Goal: Information Seeking & Learning: Learn about a topic

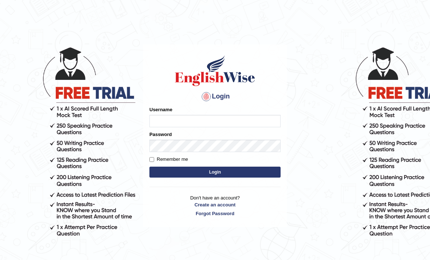
click at [227, 118] on input "Username" at bounding box center [214, 121] width 131 height 12
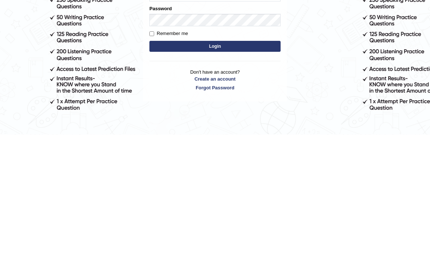
type input "Talentededucation"
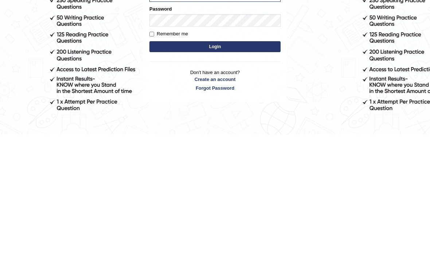
click at [254, 167] on button "Login" at bounding box center [214, 172] width 131 height 11
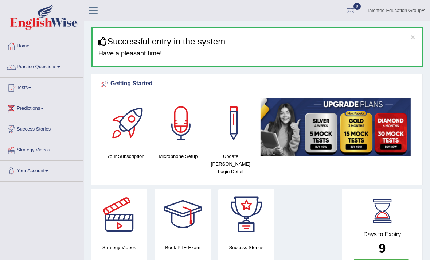
click at [35, 83] on link "Tests" at bounding box center [41, 87] width 83 height 18
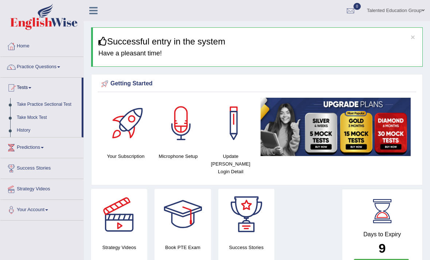
click at [58, 101] on div at bounding box center [215, 130] width 430 height 260
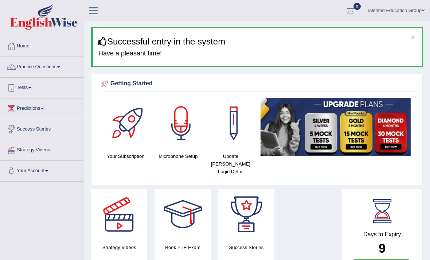
click at [55, 67] on link "Practice Questions" at bounding box center [41, 66] width 83 height 18
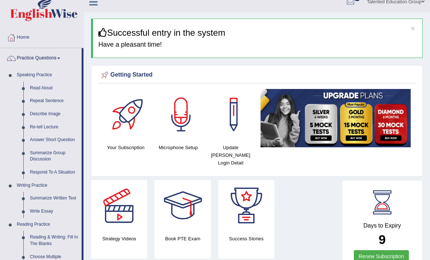
scroll to position [9, 0]
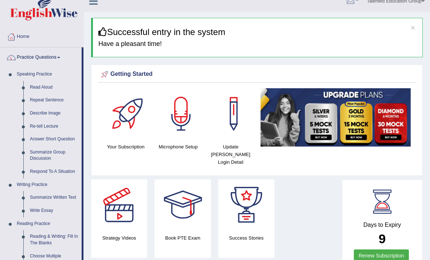
click at [22, 75] on div at bounding box center [215, 130] width 430 height 260
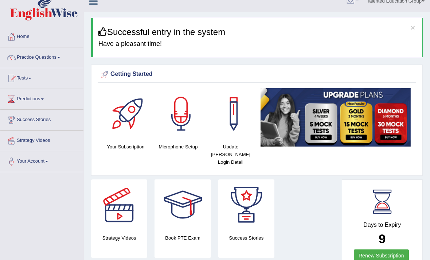
click at [32, 54] on link "Practice Questions" at bounding box center [41, 56] width 83 height 18
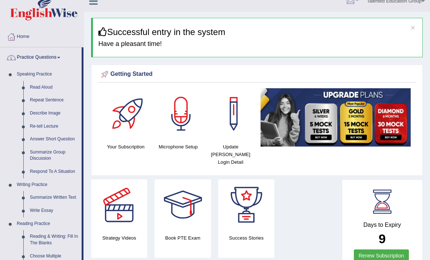
click at [34, 89] on div at bounding box center [215, 130] width 430 height 260
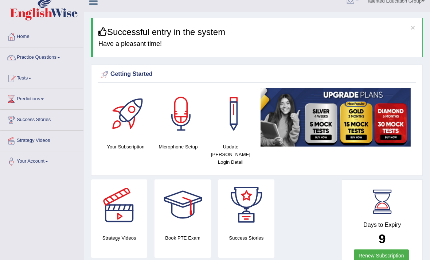
click at [21, 57] on link "Practice Questions" at bounding box center [41, 56] width 83 height 18
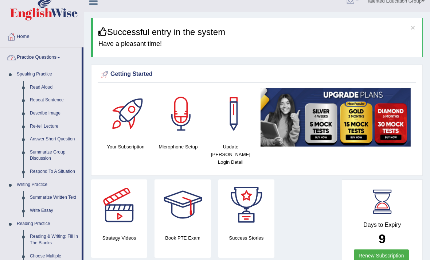
click at [25, 55] on div at bounding box center [215, 130] width 430 height 260
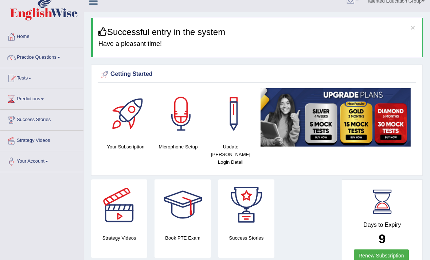
click at [21, 81] on link "Tests" at bounding box center [41, 77] width 83 height 18
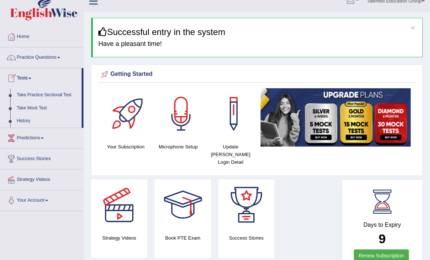
click at [23, 93] on div at bounding box center [215, 130] width 430 height 260
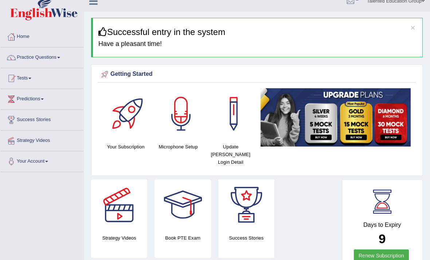
click at [26, 76] on link "Tests" at bounding box center [41, 77] width 83 height 18
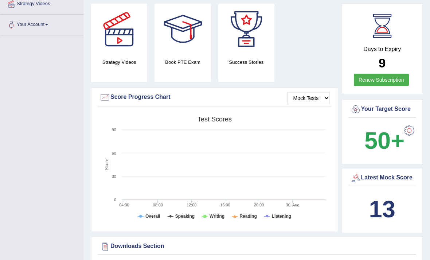
scroll to position [196, 0]
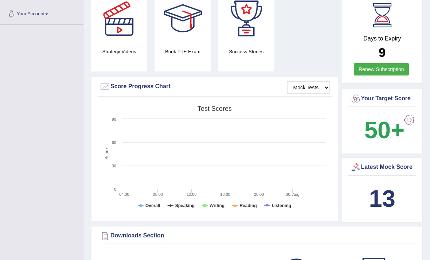
click at [320, 78] on div at bounding box center [215, 130] width 430 height 260
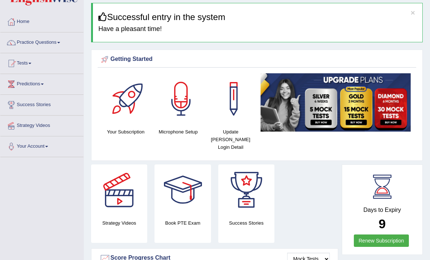
scroll to position [22, 0]
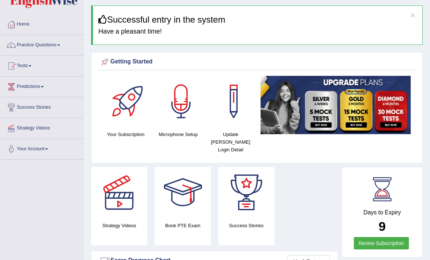
click at [20, 63] on link "Tests" at bounding box center [41, 65] width 83 height 18
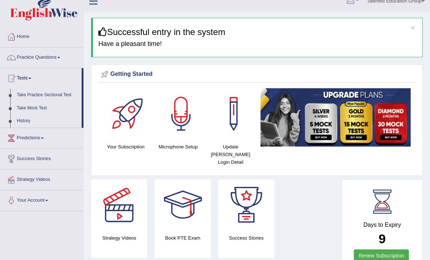
scroll to position [7, 0]
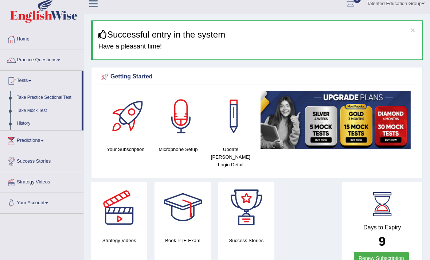
click at [36, 97] on div at bounding box center [215, 130] width 430 height 260
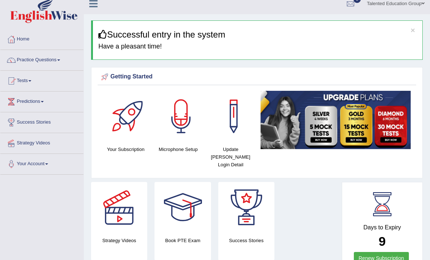
click at [22, 86] on link "Tests" at bounding box center [41, 80] width 83 height 18
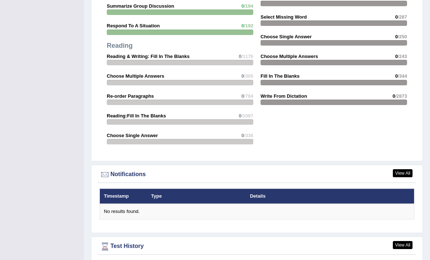
scroll to position [825, 0]
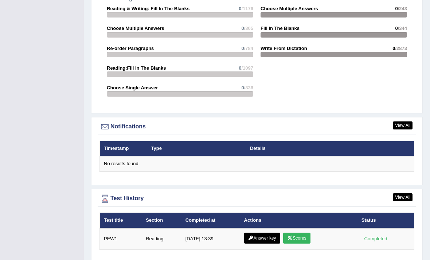
click at [403, 196] on div at bounding box center [215, 130] width 430 height 260
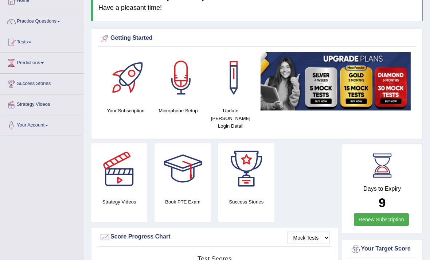
scroll to position [0, 0]
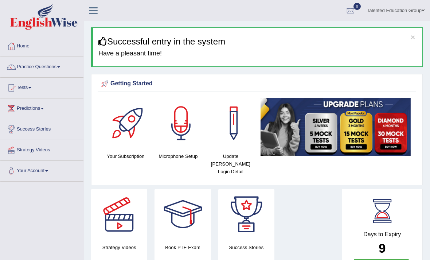
click at [30, 88] on link "Tests" at bounding box center [41, 87] width 83 height 18
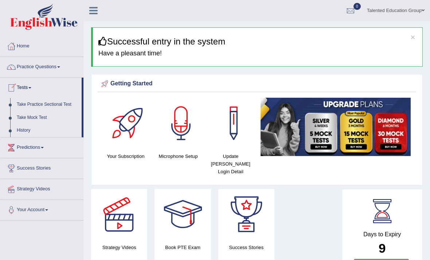
click at [36, 128] on div at bounding box center [215, 130] width 430 height 260
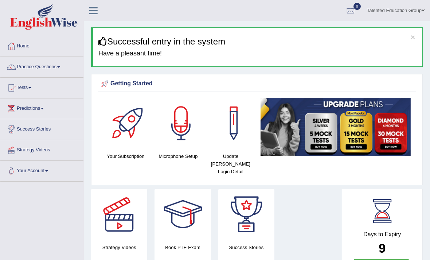
click at [28, 89] on link "Tests" at bounding box center [41, 87] width 83 height 18
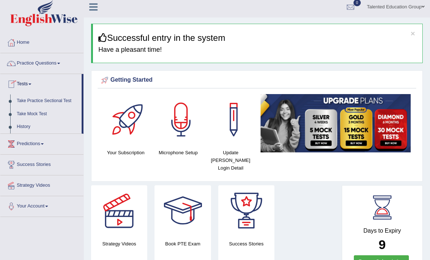
scroll to position [6, 0]
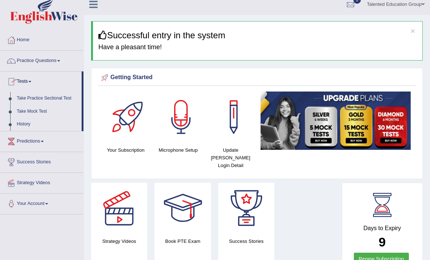
click at [43, 94] on div at bounding box center [215, 130] width 430 height 260
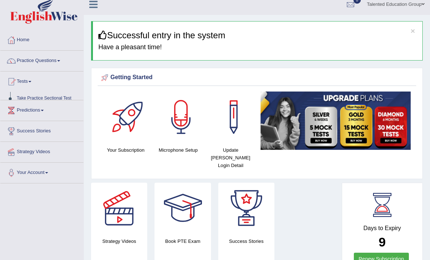
click at [16, 79] on div at bounding box center [11, 81] width 11 height 11
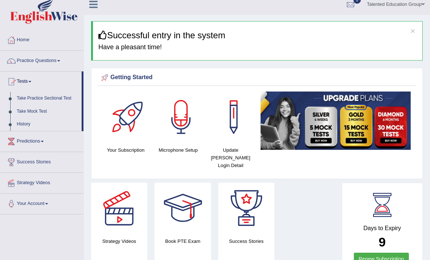
click at [37, 102] on div at bounding box center [215, 130] width 430 height 260
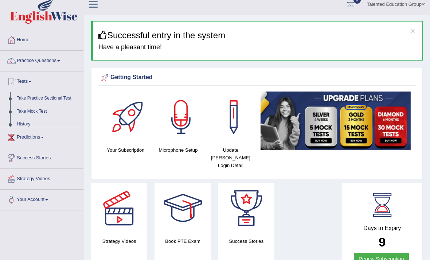
click at [44, 110] on link "Take Mock Test" at bounding box center [48, 111] width 70 height 13
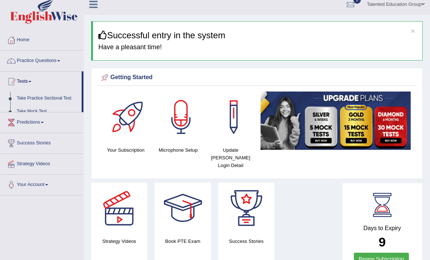
click at [31, 106] on link "Take Mock Test" at bounding box center [47, 111] width 68 height 13
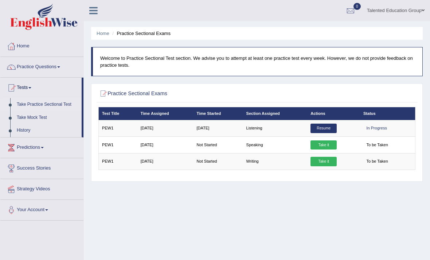
click at [333, 148] on link "Take it" at bounding box center [323, 144] width 26 height 9
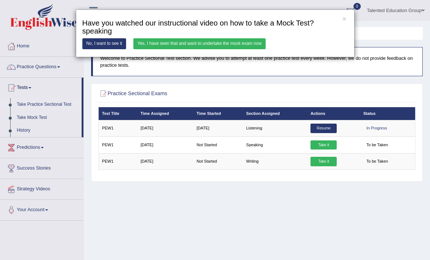
click at [229, 49] on link "Yes, I have seen that and want to undertake the mock exam now" at bounding box center [199, 43] width 132 height 11
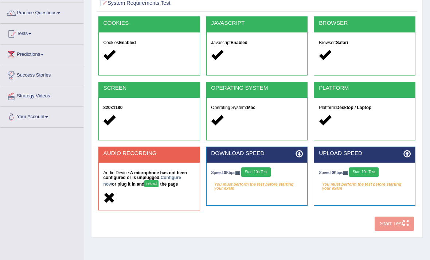
scroll to position [54, 0]
click at [111, 204] on icon at bounding box center [109, 198] width 12 height 12
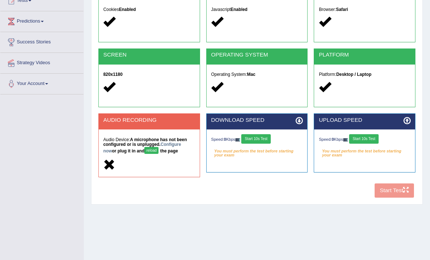
scroll to position [99, 0]
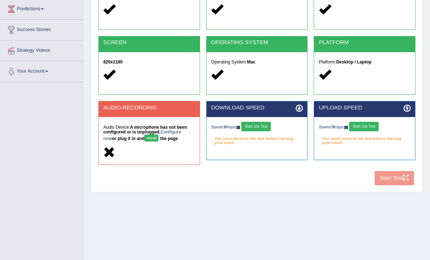
click at [405, 187] on div "COOKIES Cookies Enabled JAVASCRIPT Javascript Enabled BROWSER Browser: Safari S…" at bounding box center [257, 80] width 320 height 218
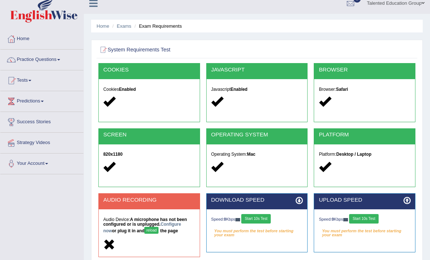
scroll to position [0, 0]
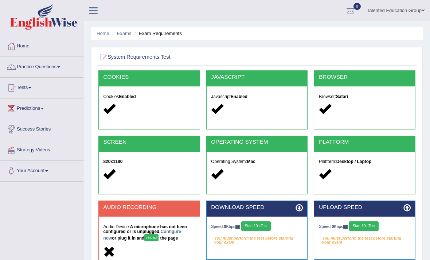
click at [119, 54] on h2 "System Requirements Test" at bounding box center [196, 56] width 197 height 9
click at [129, 58] on h2 "System Requirements Test" at bounding box center [196, 56] width 197 height 9
click at [150, 70] on div "COOKIES Cookies Enabled" at bounding box center [149, 99] width 102 height 59
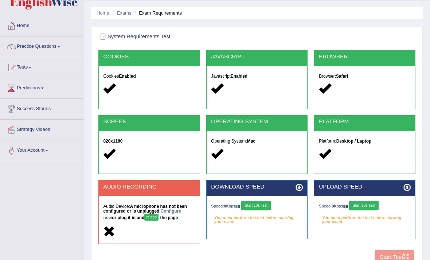
scroll to position [20, 0]
click at [271, 210] on button "Start 10s Test" at bounding box center [256, 205] width 30 height 9
click at [383, 207] on div "Speed: 0 Kbps Start 10s Test" at bounding box center [364, 206] width 91 height 11
click at [379, 207] on button "Start 10s Test" at bounding box center [364, 205] width 30 height 9
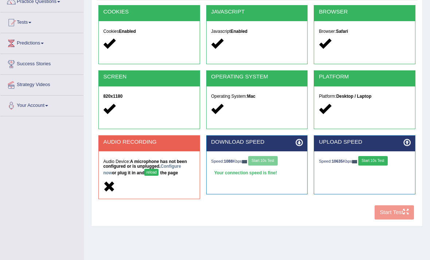
scroll to position [75, 0]
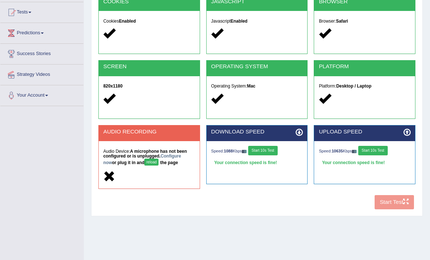
click at [399, 210] on div "COOKIES Cookies Enabled JAVASCRIPT Javascript Enabled BROWSER Browser: Safari S…" at bounding box center [257, 104] width 320 height 218
click at [107, 182] on icon at bounding box center [109, 176] width 12 height 12
click at [144, 165] on button "reload" at bounding box center [151, 161] width 14 height 7
click at [144, 158] on button "reload" at bounding box center [151, 161] width 14 height 7
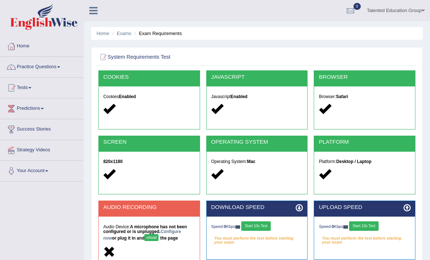
click at [324, 163] on div "Home Exams Exam Requirements System Requirements Test COOKIES Cookies Enabled J…" at bounding box center [257, 182] width 346 height 364
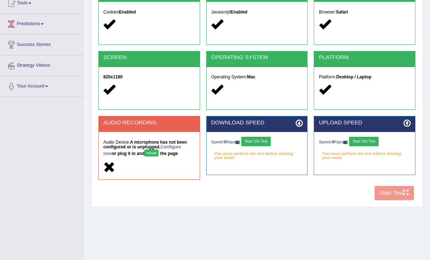
scroll to position [99, 0]
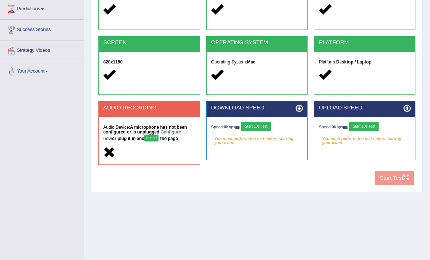
click at [396, 188] on div "COOKIES Cookies Enabled JAVASCRIPT Javascript Enabled BROWSER Browser: Safari S…" at bounding box center [257, 80] width 320 height 218
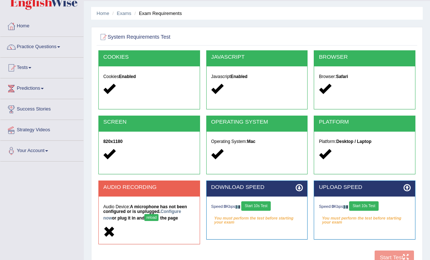
scroll to position [0, 0]
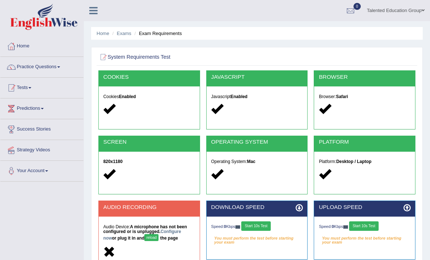
click at [23, 87] on link "Tests" at bounding box center [41, 87] width 83 height 18
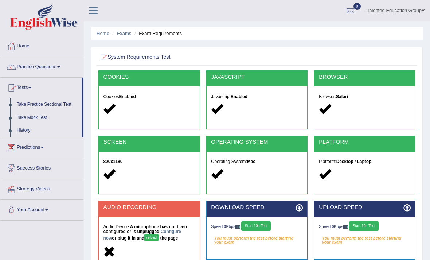
click at [42, 105] on div at bounding box center [215, 130] width 430 height 260
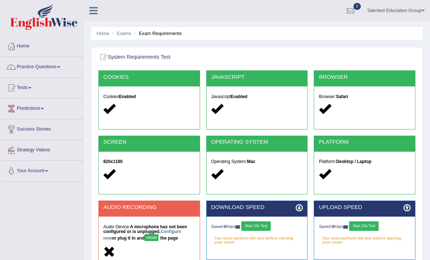
click at [117, 59] on h2 "System Requirements Test" at bounding box center [196, 56] width 197 height 9
click at [115, 59] on h2 "System Requirements Test" at bounding box center [196, 56] width 197 height 9
click at [26, 90] on link "Tests" at bounding box center [41, 87] width 83 height 18
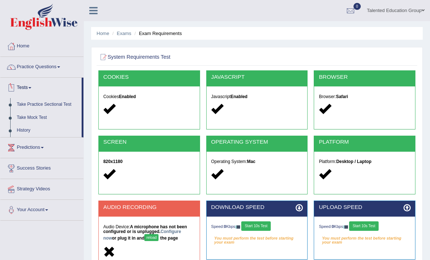
click at [31, 105] on div at bounding box center [215, 130] width 430 height 260
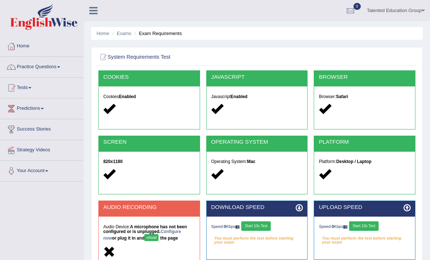
click at [26, 87] on link "Tests" at bounding box center [41, 87] width 83 height 18
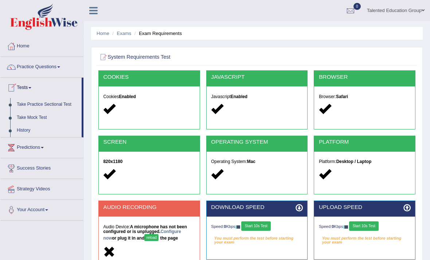
click at [26, 117] on div at bounding box center [215, 130] width 430 height 260
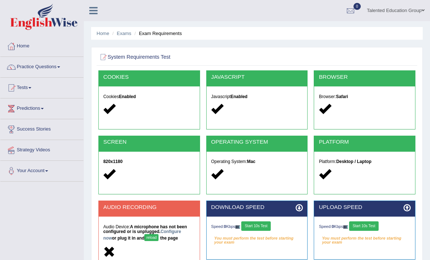
click at [25, 91] on link "Tests" at bounding box center [41, 87] width 83 height 18
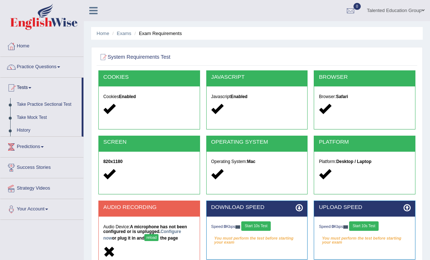
click at [34, 66] on div at bounding box center [215, 130] width 430 height 260
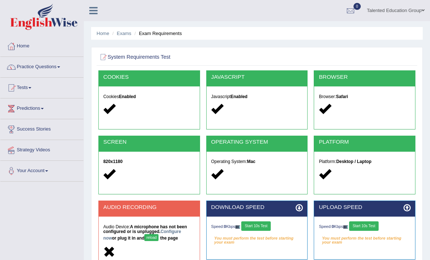
click at [54, 69] on link "Practice Questions" at bounding box center [41, 66] width 83 height 18
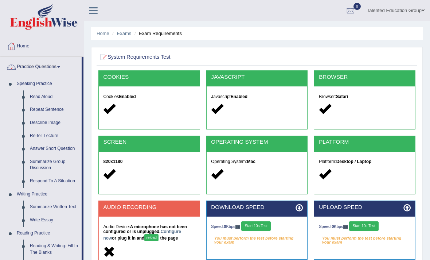
click at [29, 83] on div at bounding box center [215, 130] width 430 height 260
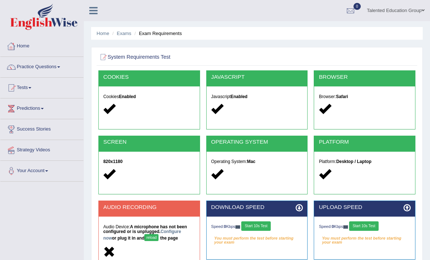
click at [21, 48] on link "Home" at bounding box center [41, 45] width 83 height 18
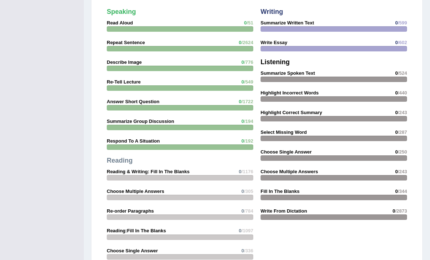
scroll to position [611, 0]
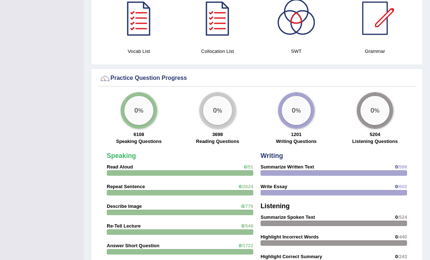
click at [113, 87] on div "Practice Question Progress" at bounding box center [257, 80] width 318 height 14
click at [109, 80] on div at bounding box center [104, 78] width 11 height 11
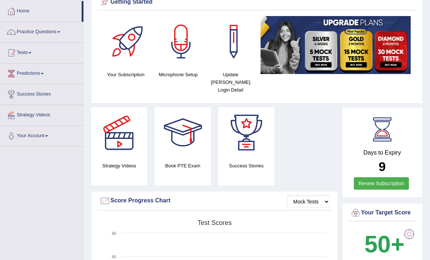
click at [30, 55] on link "Tests" at bounding box center [41, 52] width 83 height 18
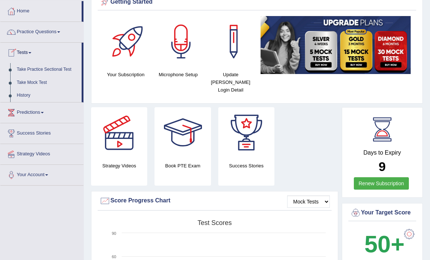
click at [27, 69] on div at bounding box center [215, 130] width 430 height 260
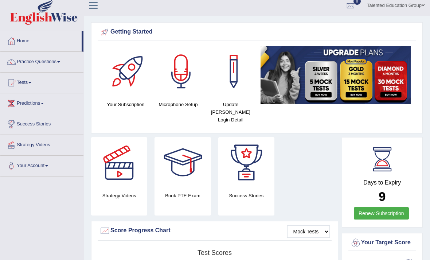
scroll to position [0, 0]
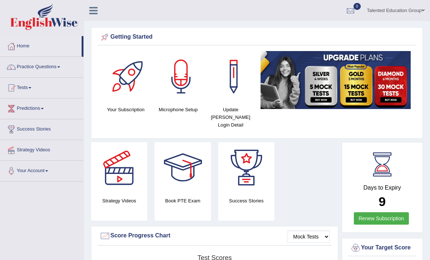
click at [102, 12] on link at bounding box center [93, 9] width 19 height 11
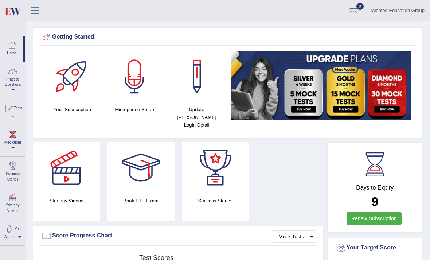
click at [414, 10] on link "Talented Education Group" at bounding box center [397, 9] width 66 height 19
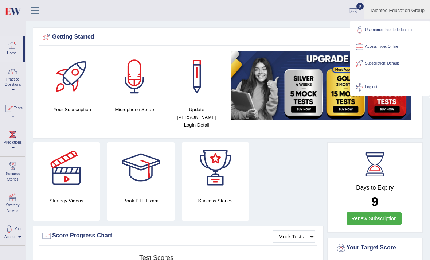
click at [314, 180] on div "Strategy Videos Book PTE Exam Success Stories" at bounding box center [178, 184] width 298 height 84
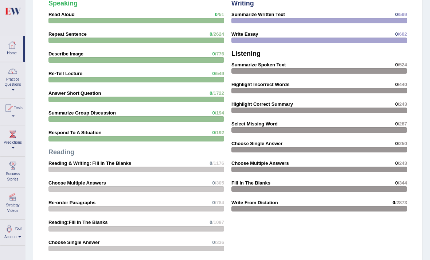
scroll to position [770, 0]
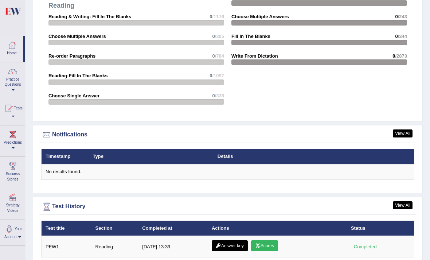
click at [398, 201] on link "View All" at bounding box center [403, 205] width 20 height 8
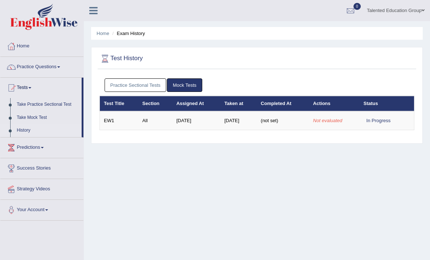
click at [114, 83] on link "Practice Sectional Tests" at bounding box center [136, 84] width 62 height 13
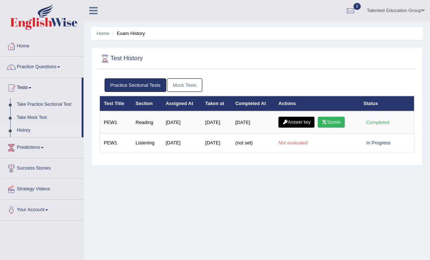
click at [180, 86] on link "Mock Tests" at bounding box center [184, 84] width 35 height 13
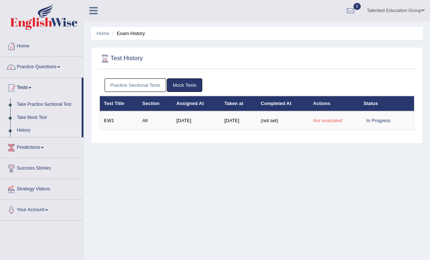
click at [141, 82] on link "Practice Sectional Tests" at bounding box center [136, 84] width 62 height 13
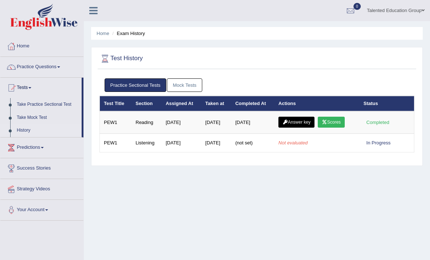
click at [389, 144] on div "In Progress" at bounding box center [379, 143] width 30 height 8
click at [394, 125] on td "Completed" at bounding box center [387, 122] width 55 height 23
click at [384, 149] on td "In Progress" at bounding box center [387, 143] width 55 height 19
click at [375, 146] on div "In Progress" at bounding box center [379, 143] width 30 height 8
click at [377, 141] on div "In Progress" at bounding box center [379, 143] width 30 height 8
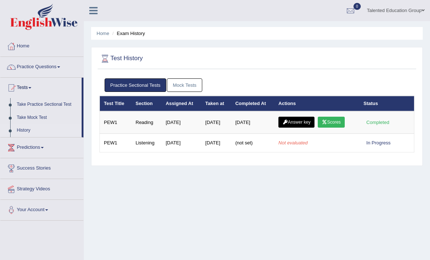
click at [377, 141] on div "In Progress" at bounding box center [379, 143] width 30 height 8
click at [389, 123] on div "Completed" at bounding box center [378, 122] width 28 height 8
click at [35, 151] on link "Predictions" at bounding box center [41, 146] width 83 height 18
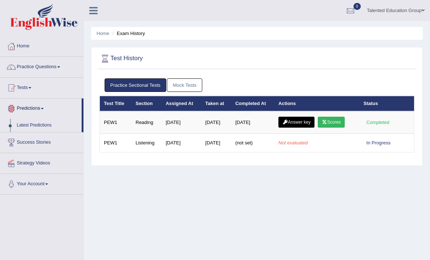
click at [26, 140] on div at bounding box center [215, 130] width 430 height 260
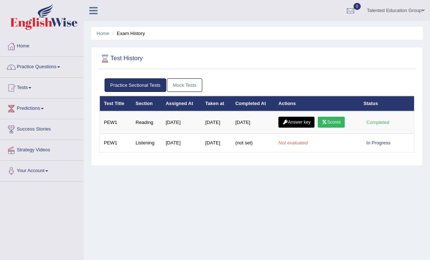
click at [29, 64] on link "Practice Questions" at bounding box center [41, 66] width 83 height 18
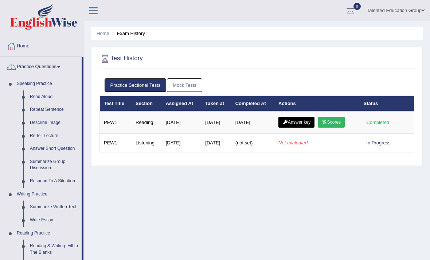
click at [36, 95] on div at bounding box center [215, 130] width 430 height 260
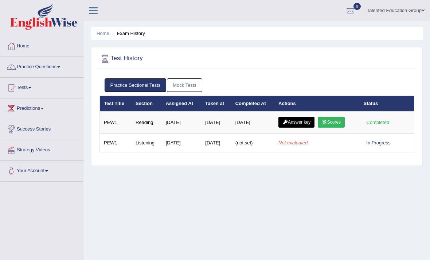
click at [202, 90] on link "Mock Tests" at bounding box center [184, 84] width 35 height 13
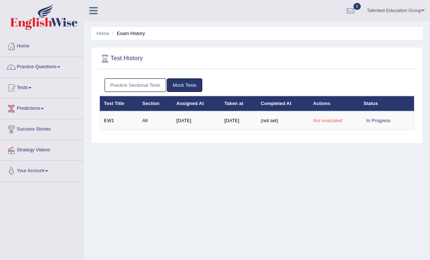
click at [186, 83] on link "Mock Tests" at bounding box center [184, 84] width 35 height 13
click at [177, 117] on td "[DATE]" at bounding box center [196, 120] width 48 height 19
click at [165, 121] on td "All" at bounding box center [155, 120] width 34 height 19
click at [163, 124] on td "All" at bounding box center [155, 120] width 34 height 19
click at [162, 121] on td "All" at bounding box center [155, 120] width 34 height 19
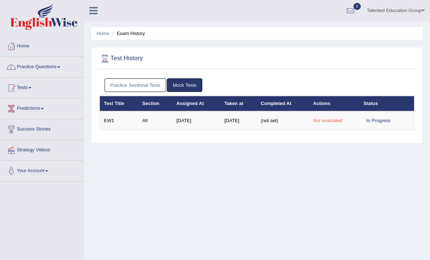
click at [173, 127] on td "[DATE]" at bounding box center [196, 120] width 48 height 19
click at [173, 125] on td "[DATE]" at bounding box center [196, 120] width 48 height 19
click at [175, 121] on td "[DATE]" at bounding box center [196, 120] width 48 height 19
click at [174, 119] on td "[DATE]" at bounding box center [196, 120] width 48 height 19
click at [173, 125] on td "[DATE]" at bounding box center [196, 120] width 48 height 19
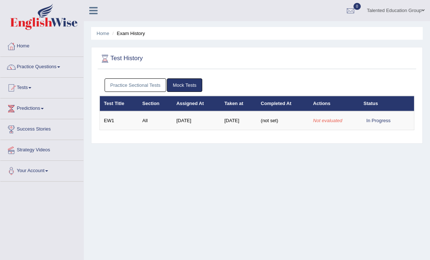
click at [102, 114] on td "EW1" at bounding box center [119, 120] width 39 height 19
click at [105, 116] on td "EW1" at bounding box center [119, 120] width 39 height 19
click at [113, 122] on td "EW1" at bounding box center [119, 120] width 39 height 19
click at [117, 125] on td "EW1" at bounding box center [119, 120] width 39 height 19
click at [34, 47] on link "Home" at bounding box center [41, 45] width 83 height 18
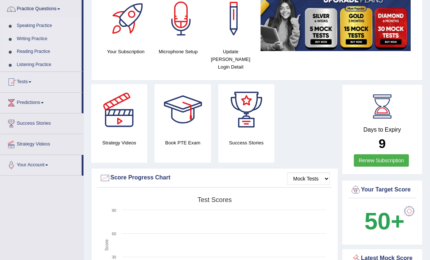
scroll to position [58, 0]
click at [24, 83] on link "Tests" at bounding box center [40, 81] width 81 height 18
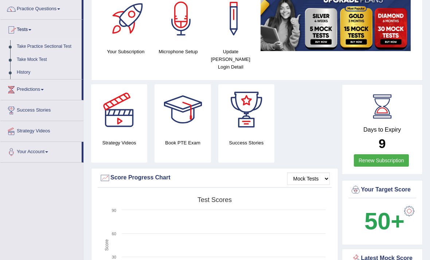
click at [28, 49] on div at bounding box center [215, 130] width 430 height 260
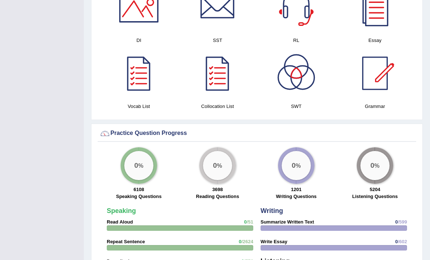
scroll to position [417, 0]
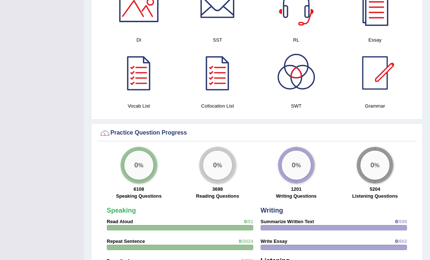
click at [136, 174] on div "0 %" at bounding box center [138, 164] width 29 height 29
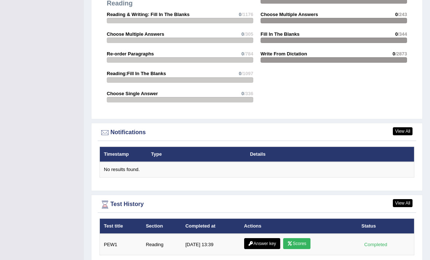
scroll to position [779, 0]
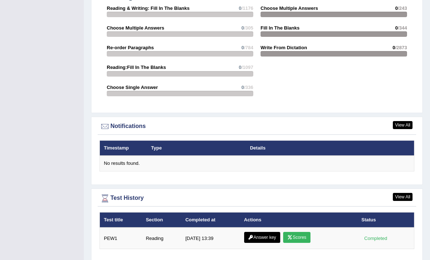
click at [404, 199] on link "View All" at bounding box center [403, 197] width 20 height 8
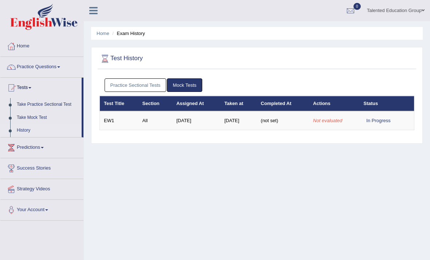
click at [192, 80] on link "Mock Tests" at bounding box center [184, 84] width 35 height 13
click at [187, 81] on link "Mock Tests" at bounding box center [184, 84] width 35 height 13
click at [21, 103] on link "Take Practice Sectional Test" at bounding box center [47, 104] width 68 height 13
click at [22, 116] on link "Take Mock Test" at bounding box center [47, 117] width 68 height 13
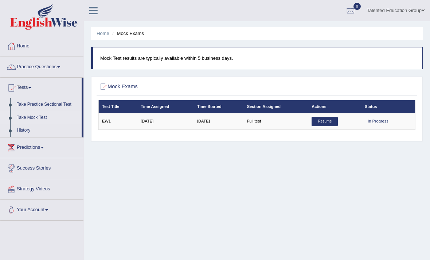
click at [34, 115] on link "Take Mock Test" at bounding box center [47, 117] width 68 height 13
click at [281, 118] on td "Full test" at bounding box center [275, 121] width 65 height 16
click at [26, 117] on link "Take Mock Test" at bounding box center [47, 117] width 68 height 13
click at [333, 121] on link "Resume" at bounding box center [325, 121] width 26 height 9
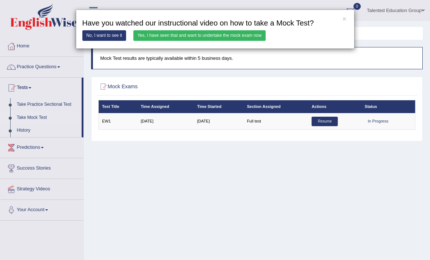
click at [158, 41] on link "Yes, I have seen that and want to undertake the mock exam now" at bounding box center [199, 35] width 132 height 11
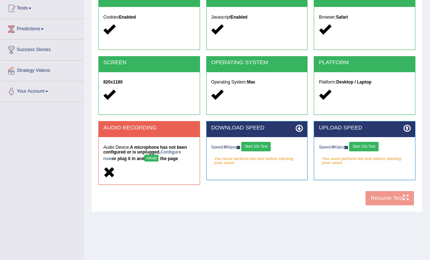
scroll to position [99, 0]
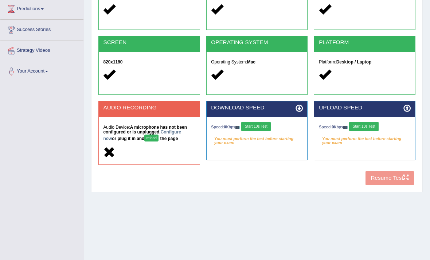
click at [389, 185] on div "COOKIES Cookies Enabled JAVASCRIPT Javascript Enabled BROWSER Browser: Safari S…" at bounding box center [257, 80] width 320 height 218
click at [407, 107] on icon at bounding box center [406, 108] width 7 height 7
click at [301, 110] on icon at bounding box center [298, 108] width 7 height 7
click at [108, 158] on icon at bounding box center [109, 152] width 12 height 12
click at [109, 158] on icon at bounding box center [109, 152] width 12 height 12
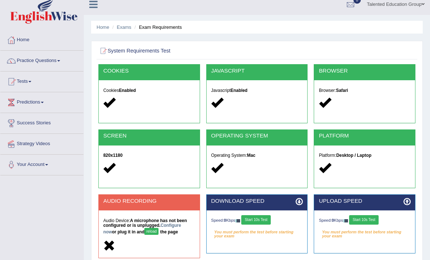
scroll to position [0, 0]
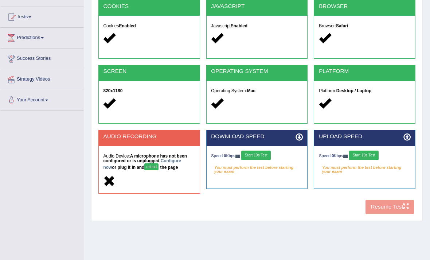
scroll to position [71, 0]
click at [392, 216] on div "COOKIES Cookies Enabled JAVASCRIPT Javascript Enabled BROWSER Browser: Safari S…" at bounding box center [257, 109] width 320 height 218
click at [283, 148] on div "Speed: 0 Kbps Start 10s Test You must perform the test before starting your exa…" at bounding box center [257, 161] width 101 height 31
click at [271, 154] on button "Start 10s Test" at bounding box center [256, 154] width 30 height 9
click at [379, 156] on button "Start 10s Test" at bounding box center [364, 154] width 30 height 9
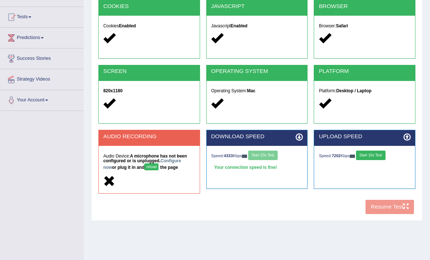
click at [385, 154] on button "Start 10s Test" at bounding box center [371, 154] width 30 height 9
click at [395, 216] on div "COOKIES Cookies Enabled JAVASCRIPT Javascript Enabled BROWSER Browser: Safari S…" at bounding box center [257, 109] width 320 height 218
click at [108, 187] on icon at bounding box center [109, 181] width 12 height 12
click at [144, 170] on button "reload" at bounding box center [151, 166] width 14 height 7
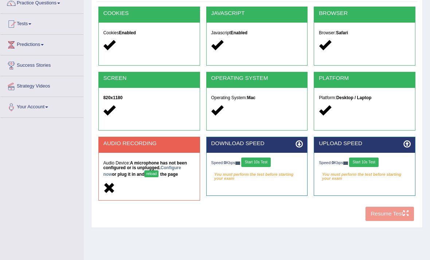
scroll to position [64, 0]
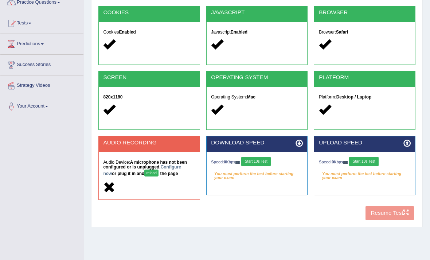
click at [395, 218] on div "COOKIES Cookies Enabled JAVASCRIPT Javascript Enabled BROWSER Browser: Safari S…" at bounding box center [257, 115] width 320 height 218
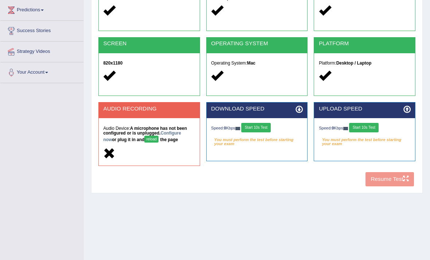
scroll to position [99, 0]
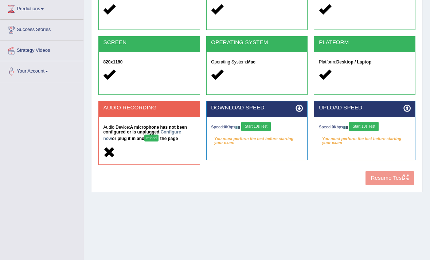
click at [383, 187] on div "COOKIES Cookies Enabled JAVASCRIPT Javascript Enabled BROWSER Browser: Safari S…" at bounding box center [257, 80] width 320 height 218
click at [380, 187] on div "COOKIES Cookies Enabled JAVASCRIPT Javascript Enabled BROWSER Browser: Safari S…" at bounding box center [257, 80] width 320 height 218
click at [158, 156] on div at bounding box center [148, 152] width 91 height 13
click at [113, 158] on icon at bounding box center [109, 152] width 12 height 12
click at [144, 141] on button "reload" at bounding box center [151, 137] width 14 height 7
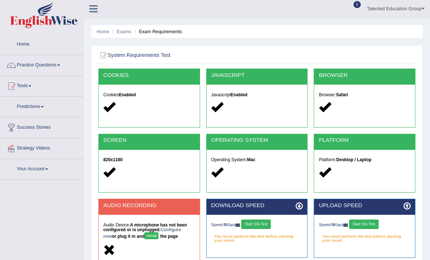
scroll to position [2, 0]
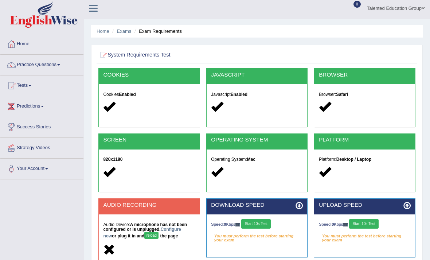
click at [145, 231] on strong "A microphone has not been configured or is unplugged. Configure now or plug it …" at bounding box center [145, 230] width 84 height 16
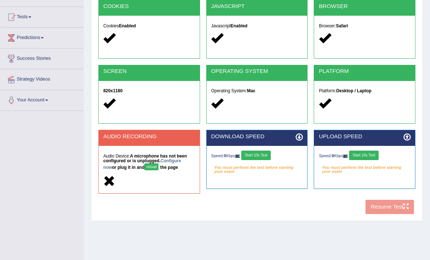
scroll to position [71, 0]
click at [166, 172] on h5 "Audio Device: A microphone has not been configured or is unplugged. Configure n…" at bounding box center [148, 163] width 91 height 18
click at [167, 172] on h5 "Audio Device: A microphone has not been configured or is unplugged. Configure n…" at bounding box center [148, 163] width 91 height 18
click at [172, 172] on h5 "Audio Device: A microphone has not been configured or is unplugged. Configure n…" at bounding box center [148, 163] width 91 height 18
click at [177, 170] on strong "A microphone has not been configured or is unplugged. Configure now or plug it …" at bounding box center [145, 161] width 84 height 16
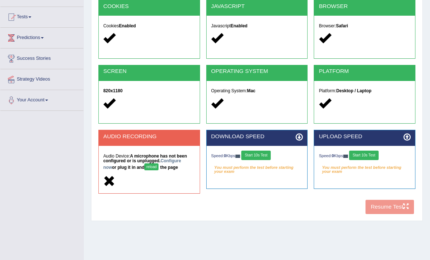
click at [184, 172] on h5 "Audio Device: A microphone has not been configured or is unplugged. Configure n…" at bounding box center [148, 163] width 91 height 18
click at [271, 155] on button "Start 10s Test" at bounding box center [256, 154] width 30 height 9
click at [382, 160] on div "Speed: 0 Kbps Start 10s Test" at bounding box center [364, 155] width 91 height 11
click at [374, 153] on button "Start 10s Test" at bounding box center [364, 154] width 30 height 9
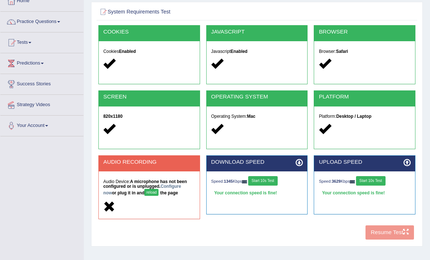
scroll to position [42, 0]
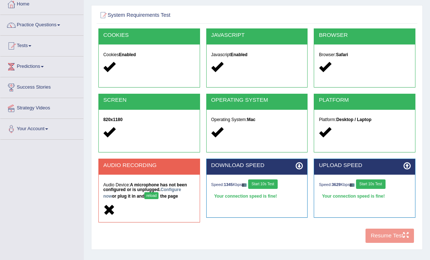
click at [397, 240] on div "COOKIES Cookies Enabled JAVASCRIPT Javascript Enabled BROWSER Browser: Safari S…" at bounding box center [257, 137] width 320 height 218
click at [398, 246] on div "COOKIES Cookies Enabled JAVASCRIPT Javascript Enabled BROWSER Browser: Safari S…" at bounding box center [257, 137] width 320 height 218
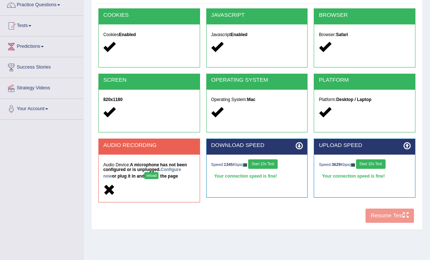
scroll to position [99, 0]
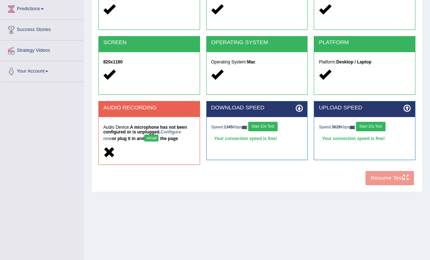
click at [144, 141] on button "reload" at bounding box center [151, 137] width 14 height 7
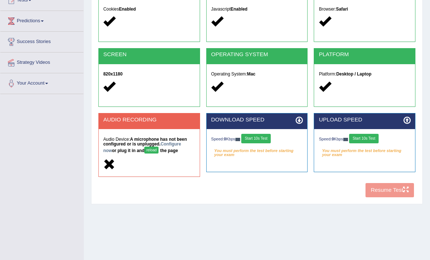
scroll to position [99, 0]
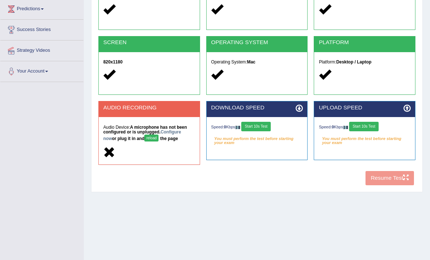
click at [113, 158] on icon at bounding box center [109, 152] width 12 height 12
click at [112, 158] on icon at bounding box center [109, 152] width 12 height 12
click at [110, 158] on icon at bounding box center [109, 152] width 12 height 12
click at [144, 141] on button "reload" at bounding box center [151, 137] width 14 height 7
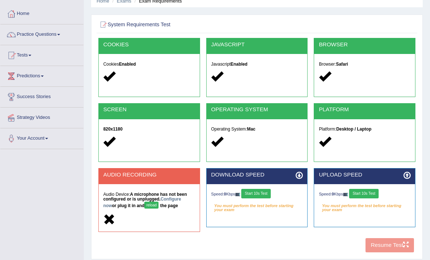
scroll to position [32, 0]
click at [144, 208] on button "reload" at bounding box center [151, 204] width 14 height 7
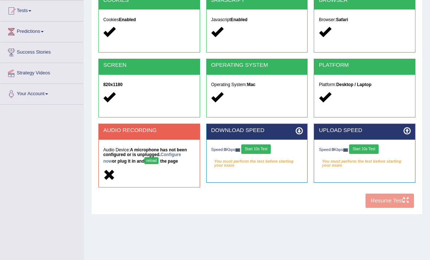
scroll to position [99, 0]
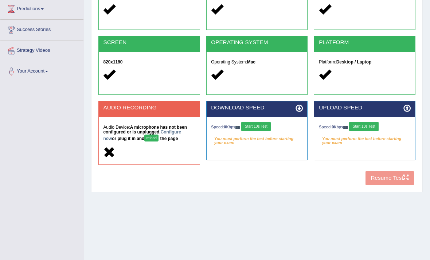
click at [394, 187] on div "COOKIES Cookies Enabled JAVASCRIPT Javascript Enabled BROWSER Browser: Safari S…" at bounding box center [257, 80] width 320 height 218
click at [271, 131] on button "Start 10s Test" at bounding box center [256, 126] width 30 height 9
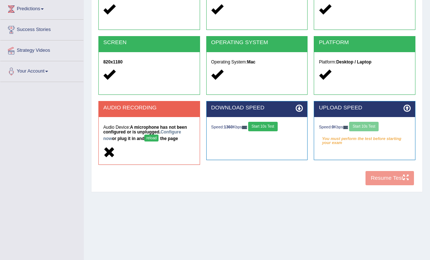
click at [383, 129] on div "Speed: 0 Kbps Start 10s Test" at bounding box center [364, 127] width 91 height 11
click at [385, 129] on div "Speed: 0 Kbps Start 10s Test" at bounding box center [364, 127] width 91 height 11
click at [386, 129] on div "Speed: 0 Kbps Start 10s Test" at bounding box center [364, 127] width 91 height 11
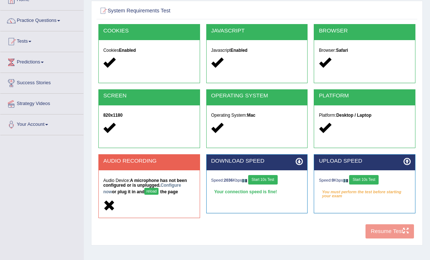
scroll to position [0, 0]
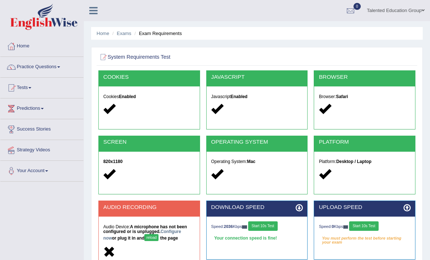
click at [123, 57] on h2 "System Requirements Test" at bounding box center [196, 56] width 197 height 9
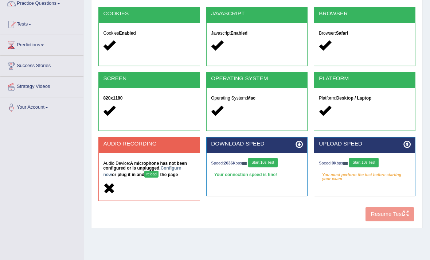
scroll to position [64, 0]
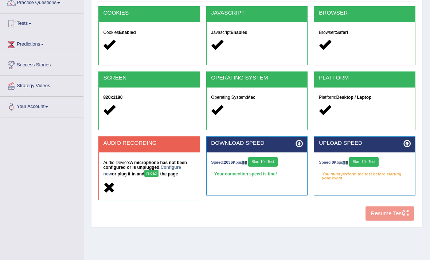
click at [393, 224] on div "COOKIES Cookies Enabled JAVASCRIPT Javascript Enabled BROWSER Browser: Safari S…" at bounding box center [257, 116] width 320 height 218
click at [394, 223] on div "COOKIES Cookies Enabled JAVASCRIPT Javascript Enabled BROWSER Browser: Safari S…" at bounding box center [257, 116] width 320 height 218
click at [379, 161] on button "Start 10s Test" at bounding box center [364, 161] width 30 height 9
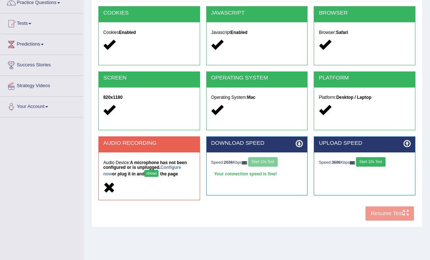
click at [385, 161] on button "Start 10s Test" at bounding box center [371, 161] width 30 height 9
click at [400, 221] on div "COOKIES Cookies Enabled JAVASCRIPT Javascript Enabled BROWSER Browser: Safari S…" at bounding box center [257, 115] width 320 height 218
click at [406, 224] on div "COOKIES Cookies Enabled JAVASCRIPT Javascript Enabled BROWSER Browser: Safari S…" at bounding box center [257, 115] width 320 height 218
click at [128, 172] on link "Configure now" at bounding box center [142, 171] width 78 height 12
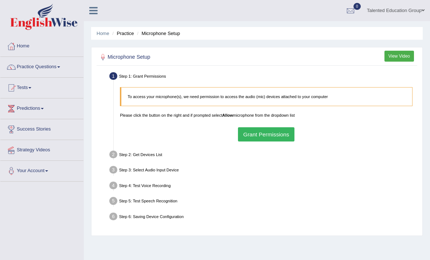
click at [270, 141] on button "Grant Permissions" at bounding box center [266, 134] width 56 height 14
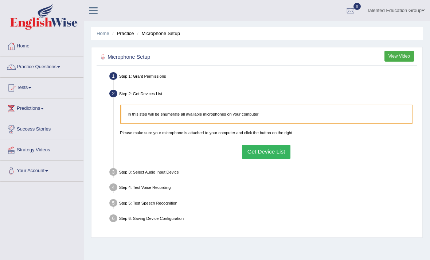
click at [267, 159] on button "Get Device List" at bounding box center [266, 152] width 48 height 14
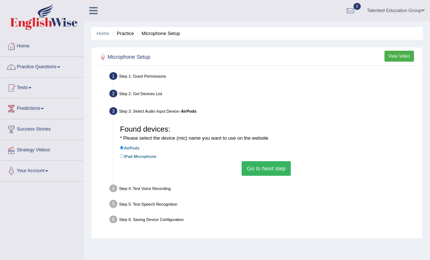
click at [266, 173] on button "Go to Next step" at bounding box center [266, 168] width 49 height 14
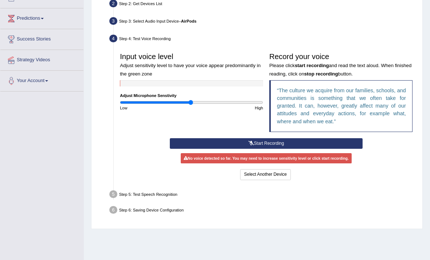
scroll to position [92, 0]
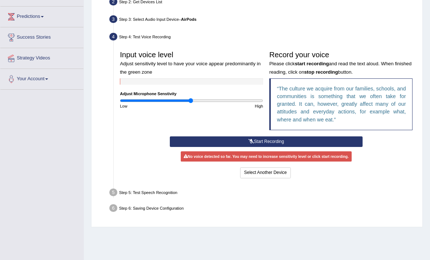
click at [300, 147] on button "Start Recording" at bounding box center [266, 141] width 193 height 11
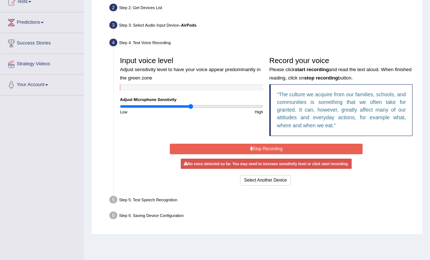
scroll to position [86, 0]
click at [272, 185] on button "Select Another Device" at bounding box center [265, 180] width 51 height 11
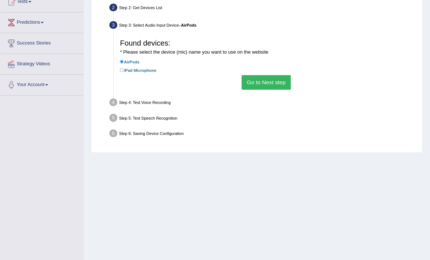
click at [273, 89] on button "Go to Next step" at bounding box center [266, 82] width 49 height 14
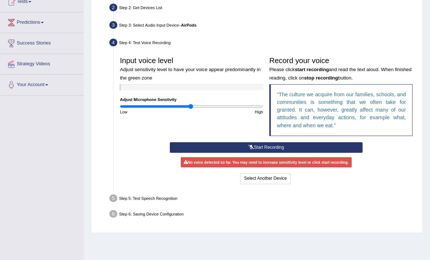
click at [271, 184] on button "Select Another Device" at bounding box center [265, 178] width 51 height 11
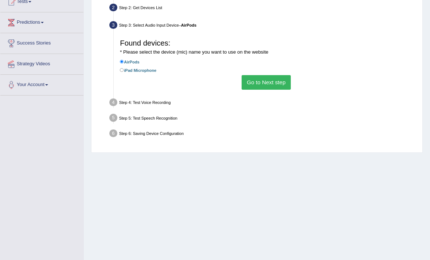
click at [270, 89] on button "Go to Next step" at bounding box center [266, 82] width 49 height 14
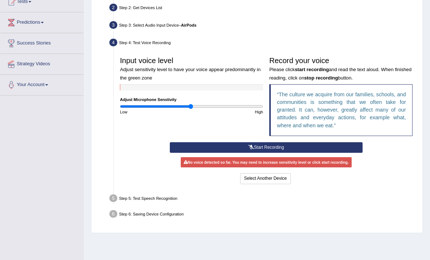
click at [273, 184] on button "Select Another Device" at bounding box center [265, 178] width 51 height 11
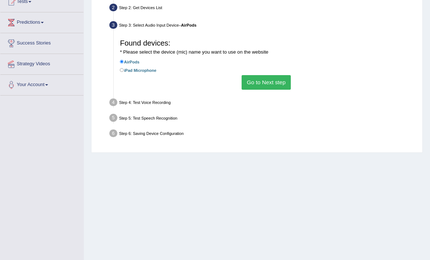
click at [154, 74] on label "iPad Microphone" at bounding box center [138, 70] width 36 height 7
click at [124, 72] on input "iPad Microphone" at bounding box center [122, 70] width 4 height 4
radio input "true"
click at [271, 89] on button "Go to Next step" at bounding box center [266, 82] width 49 height 14
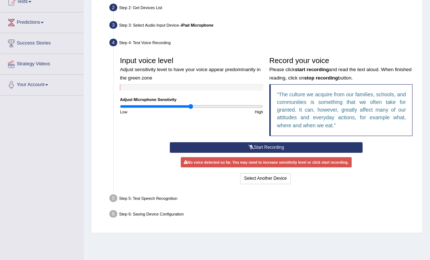
click at [302, 153] on button "Start Recording" at bounding box center [266, 147] width 193 height 11
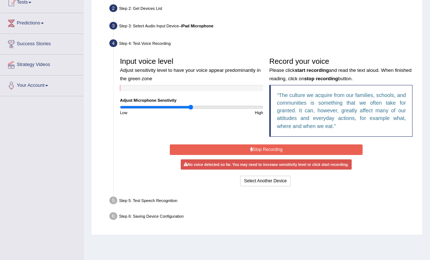
scroll to position [85, 0]
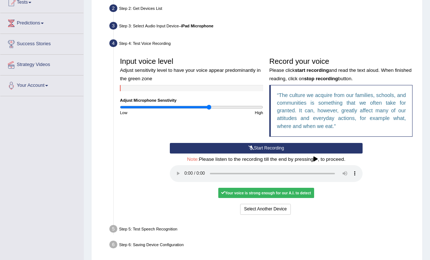
click at [278, 198] on div "Your voice is strong enough for our A.I. to detect" at bounding box center [266, 193] width 96 height 10
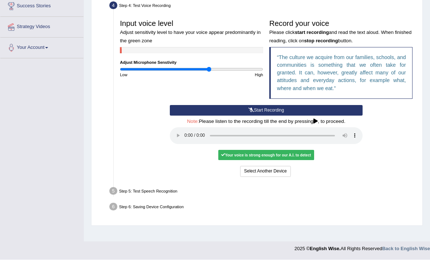
scroll to position [130, 0]
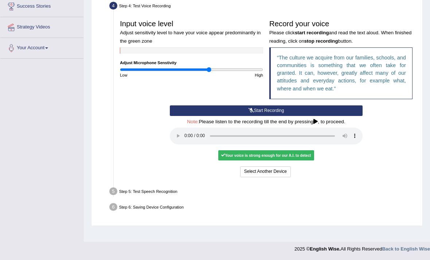
click at [169, 199] on div "Step 5: Test Speech Recognition" at bounding box center [263, 191] width 313 height 13
click at [187, 144] on audio at bounding box center [266, 136] width 193 height 17
click at [299, 177] on button "Voice is ok. Go to Next step" at bounding box center [291, 171] width 61 height 11
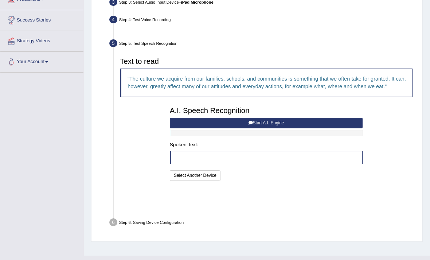
scroll to position [99, 0]
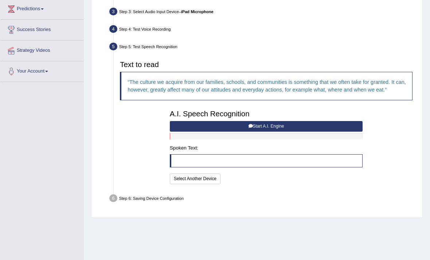
click at [248, 167] on blockquote at bounding box center [266, 160] width 193 height 13
click at [230, 167] on blockquote at bounding box center [266, 160] width 193 height 13
click at [232, 167] on blockquote at bounding box center [266, 160] width 193 height 13
click at [219, 184] on button "Select Another Device" at bounding box center [195, 178] width 51 height 11
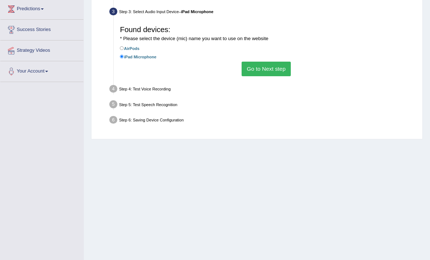
click at [275, 76] on button "Go to Next step" at bounding box center [266, 69] width 49 height 14
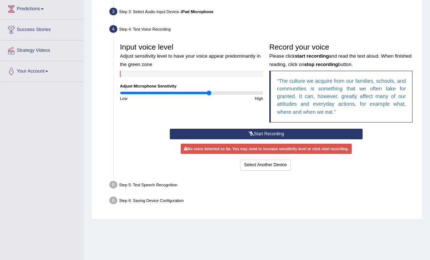
click at [269, 170] on button "Select Another Device" at bounding box center [265, 165] width 51 height 11
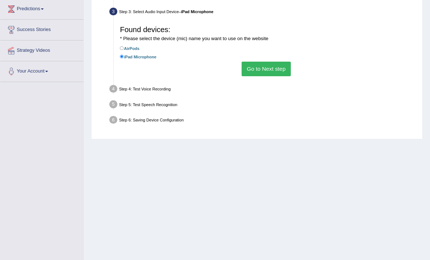
click at [271, 76] on button "Go to Next step" at bounding box center [266, 69] width 49 height 14
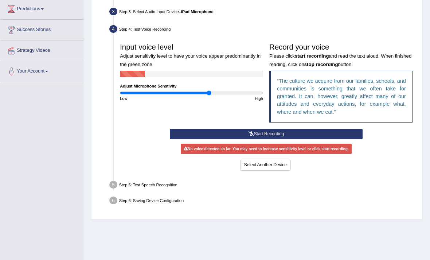
click at [278, 139] on button "Start Recording" at bounding box center [266, 134] width 193 height 11
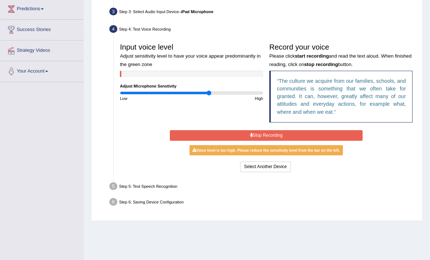
click at [290, 141] on button "Stop Recording" at bounding box center [266, 135] width 193 height 11
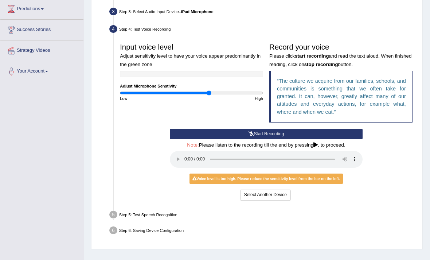
click at [180, 168] on audio at bounding box center [266, 159] width 193 height 17
click at [189, 168] on audio at bounding box center [266, 159] width 193 height 17
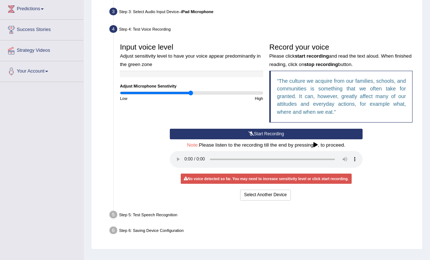
type input "1"
click at [293, 184] on div "No voice detected so far. You may need to increase sensitivity level or click s…" at bounding box center [266, 178] width 171 height 10
click at [308, 139] on button "Start Recording" at bounding box center [266, 134] width 193 height 11
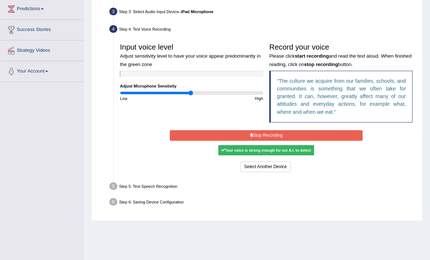
click at [299, 155] on div "Your voice is strong enough for our A.I. to detect" at bounding box center [266, 150] width 96 height 10
click at [311, 141] on button "Stop Recording" at bounding box center [266, 135] width 193 height 11
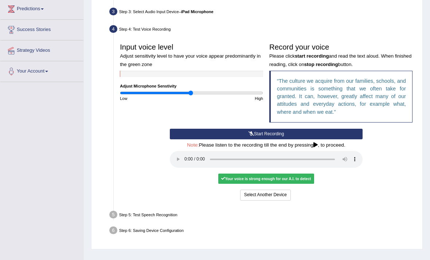
click at [294, 184] on div "Your voice is strong enough for our A.I. to detect" at bounding box center [266, 178] width 96 height 10
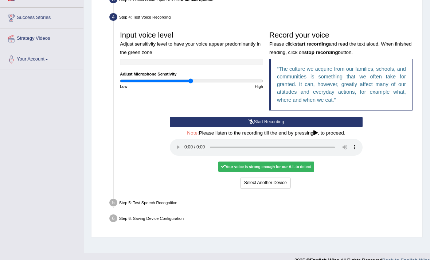
scroll to position [130, 0]
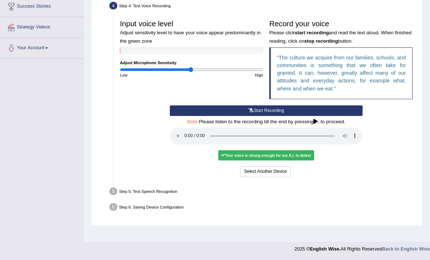
click at [248, 214] on div "Step 6: Saving Device Configuration" at bounding box center [263, 207] width 313 height 13
click at [193, 199] on div "Step 5: Test Speech Recognition" at bounding box center [263, 191] width 313 height 13
click at [178, 199] on div "Step 5: Test Speech Recognition" at bounding box center [263, 191] width 313 height 13
click at [308, 160] on div "Your voice is strong enough for our A.I. to detect" at bounding box center [266, 155] width 96 height 10
click at [187, 199] on div "Step 5: Test Speech Recognition" at bounding box center [263, 191] width 313 height 13
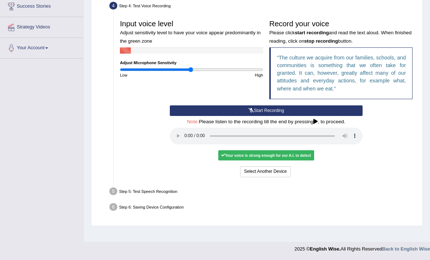
click at [192, 199] on div "Step 5: Test Speech Recognition" at bounding box center [263, 191] width 313 height 13
click at [191, 199] on div "Step 5: Test Speech Recognition" at bounding box center [263, 191] width 313 height 13
click at [272, 160] on div "Your voice is strong enough for our A.I. to detect" at bounding box center [266, 155] width 96 height 10
click at [186, 144] on audio at bounding box center [266, 136] width 193 height 17
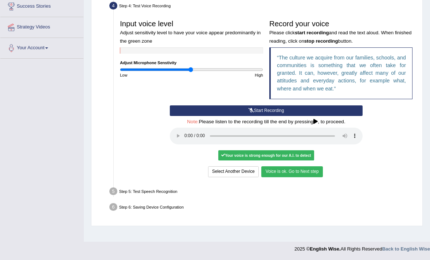
click at [295, 177] on button "Voice is ok. Go to Next step" at bounding box center [291, 171] width 61 height 11
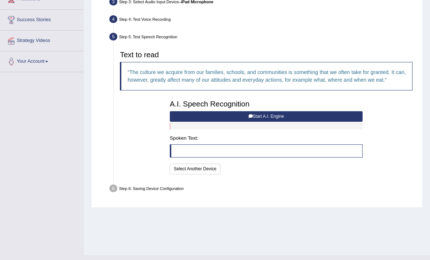
scroll to position [99, 0]
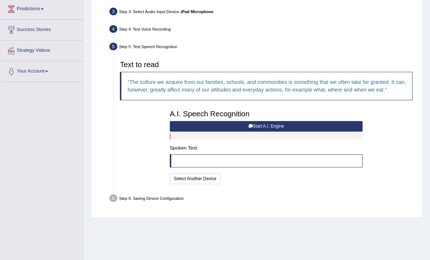
click at [294, 132] on button "Start A.I. Engine" at bounding box center [266, 126] width 193 height 11
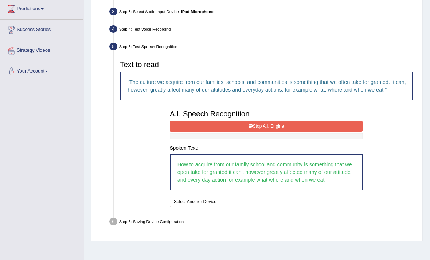
click at [312, 132] on button "Stop A.I. Engine" at bounding box center [266, 126] width 193 height 11
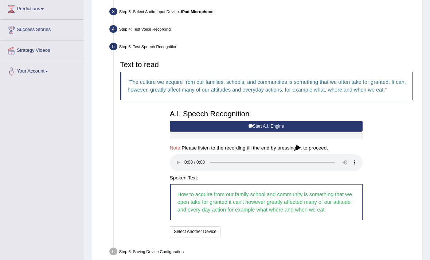
click at [186, 171] on audio at bounding box center [266, 162] width 193 height 17
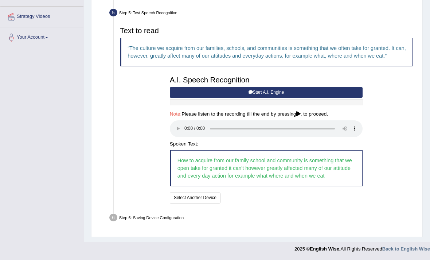
scroll to position [159, 0]
click at [247, 203] on button "Speech is ok. Go to Last step" at bounding box center [255, 197] width 65 height 11
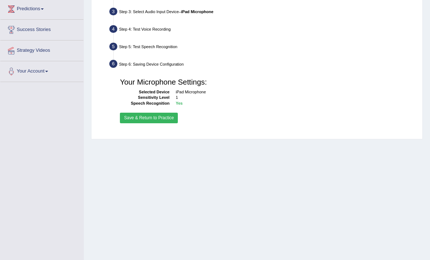
click at [168, 123] on button "Save & Return to Practice" at bounding box center [149, 118] width 58 height 11
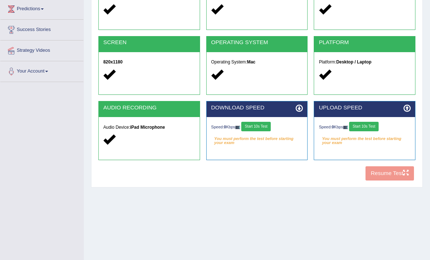
scroll to position [99, 0]
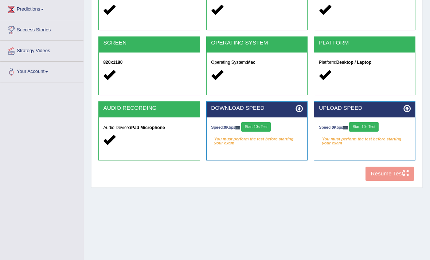
click at [392, 175] on div "COOKIES Cookies Enabled JAVASCRIPT Javascript Enabled BROWSER Browser: Safari S…" at bounding box center [257, 78] width 320 height 213
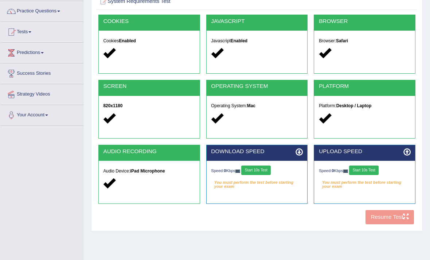
scroll to position [74, 0]
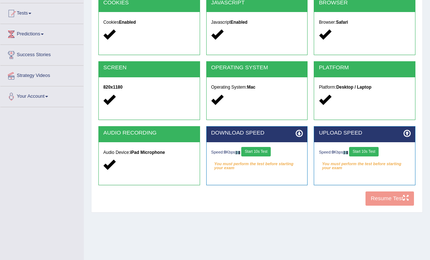
click at [390, 203] on div "COOKIES Cookies Enabled JAVASCRIPT Javascript Enabled BROWSER Browser: Safari S…" at bounding box center [257, 102] width 320 height 213
click at [389, 201] on div "COOKIES Cookies Enabled JAVASCRIPT Javascript Enabled BROWSER Browser: Safari S…" at bounding box center [257, 102] width 320 height 213
click at [390, 202] on div "COOKIES Cookies Enabled JAVASCRIPT Javascript Enabled BROWSER Browser: Safari S…" at bounding box center [257, 102] width 320 height 213
click at [394, 198] on div "COOKIES Cookies Enabled JAVASCRIPT Javascript Enabled BROWSER Browser: Safari S…" at bounding box center [257, 102] width 320 height 213
click at [379, 155] on button "Start 10s Test" at bounding box center [364, 151] width 30 height 9
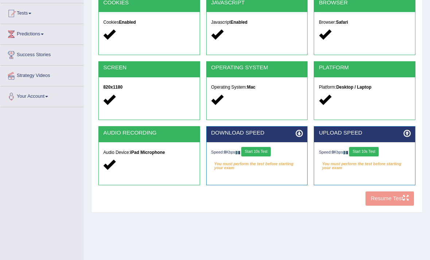
scroll to position [74, 0]
click at [267, 151] on div "Speed: 0 Kbps Start 10s Test" at bounding box center [256, 152] width 91 height 11
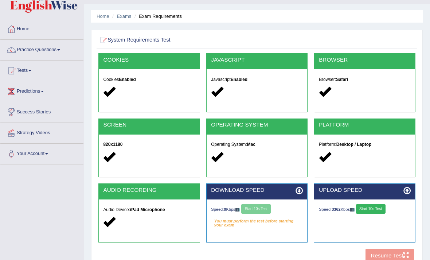
scroll to position [17, 0]
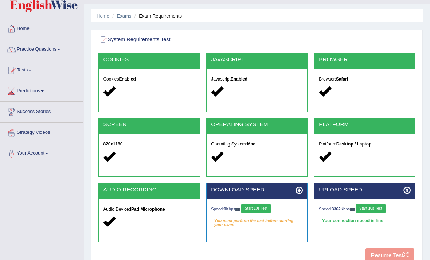
click at [271, 210] on button "Start 10s Test" at bounding box center [256, 208] width 30 height 9
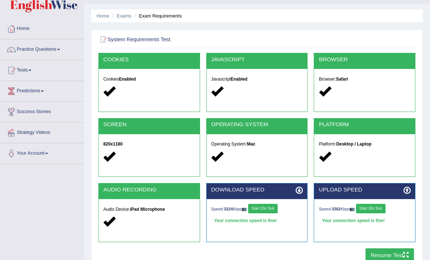
click at [403, 255] on icon "button" at bounding box center [405, 254] width 5 height 5
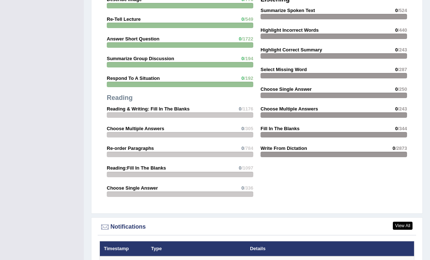
scroll to position [794, 0]
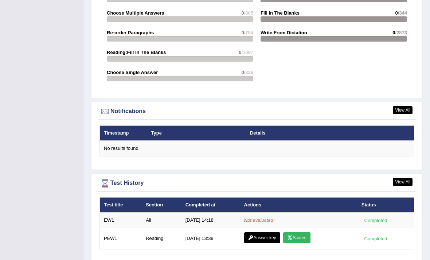
click at [406, 181] on link "View All" at bounding box center [403, 182] width 20 height 8
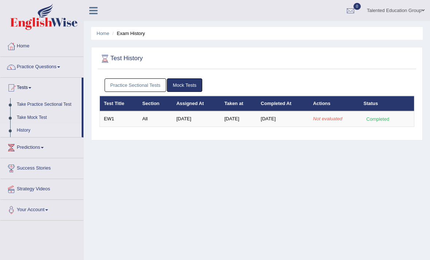
click at [332, 117] on em "Not evaluated" at bounding box center [327, 118] width 29 height 5
click at [25, 103] on link "Take Practice Sectional Test" at bounding box center [47, 104] width 68 height 13
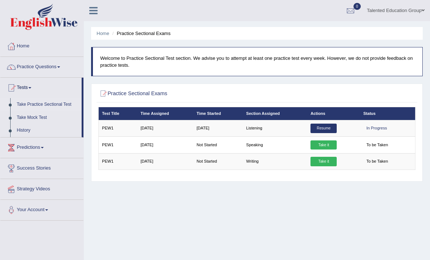
click at [333, 145] on link "Take it" at bounding box center [323, 144] width 26 height 9
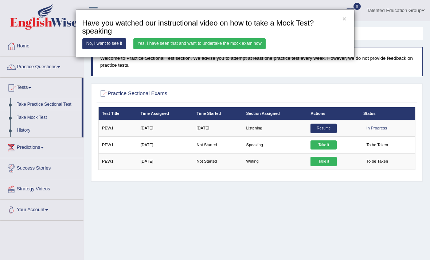
click at [266, 46] on link "Yes, I have seen that and want to undertake the mock exam now" at bounding box center [199, 43] width 132 height 11
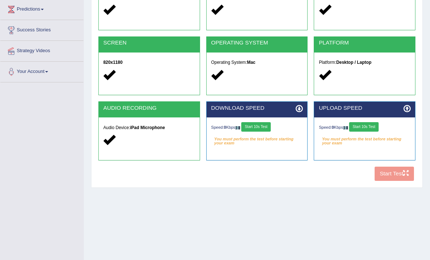
scroll to position [99, 0]
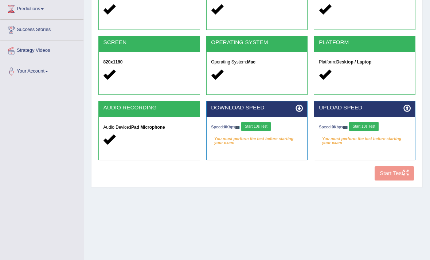
click at [270, 129] on button "Start 10s Test" at bounding box center [256, 126] width 30 height 9
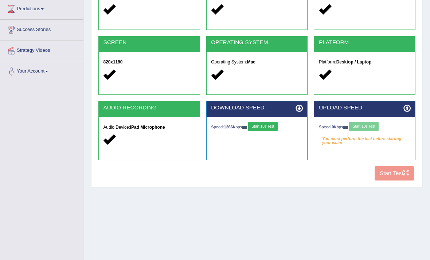
click at [382, 129] on div "Speed: 0 Kbps Start 10s Test" at bounding box center [364, 127] width 91 height 11
click at [379, 126] on button "Start 10s Test" at bounding box center [364, 126] width 30 height 9
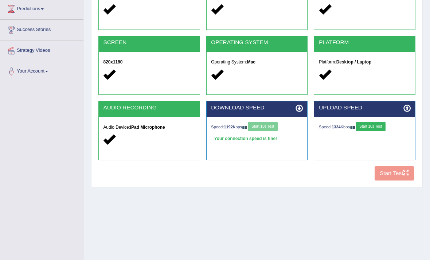
click at [385, 129] on button "Start 10s Test" at bounding box center [371, 126] width 30 height 9
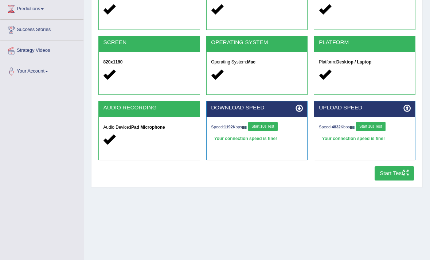
click at [394, 177] on button "Start Test" at bounding box center [395, 173] width 40 height 14
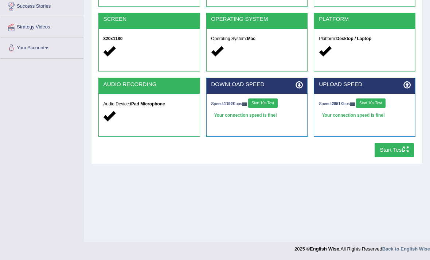
click at [403, 152] on icon "button" at bounding box center [405, 148] width 5 height 5
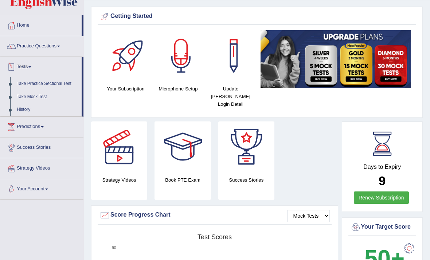
click at [24, 82] on div at bounding box center [215, 130] width 430 height 260
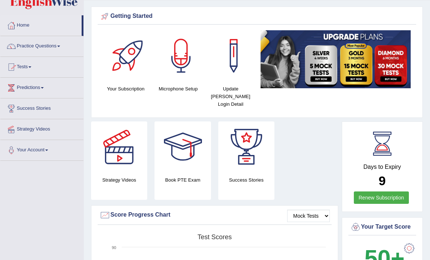
click at [26, 82] on link "Predictions" at bounding box center [41, 87] width 83 height 18
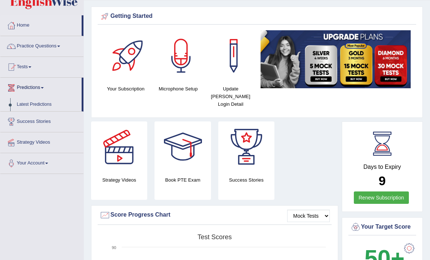
click at [23, 68] on div at bounding box center [215, 130] width 430 height 260
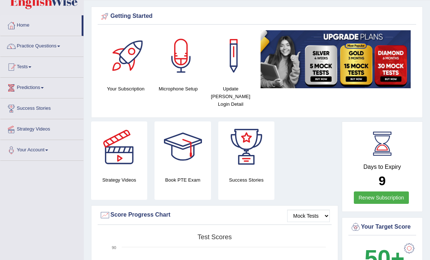
click at [27, 66] on link "Tests" at bounding box center [41, 66] width 83 height 18
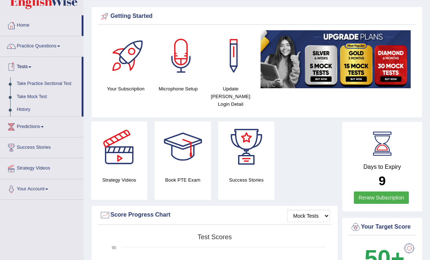
click at [36, 83] on div at bounding box center [215, 130] width 430 height 260
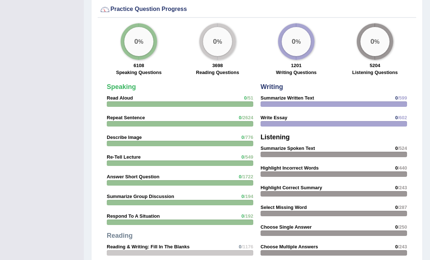
scroll to position [534, 0]
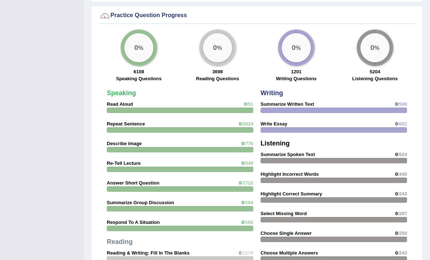
click at [236, 113] on div "Speaking Read Aloud 0 /51 Repeat Sentence 0 /2624 Describe Image 0 /776 Re-Tell…" at bounding box center [180, 217] width 154 height 262
click at [248, 112] on div at bounding box center [180, 109] width 146 height 5
click at [242, 128] on div at bounding box center [180, 129] width 146 height 5
click at [236, 133] on div "Speaking Read Aloud 0 /51 Repeat Sentence 0 /2624 Describe Image 0 /776 Re-Tell…" at bounding box center [180, 217] width 154 height 262
click at [229, 149] on div at bounding box center [180, 149] width 146 height 5
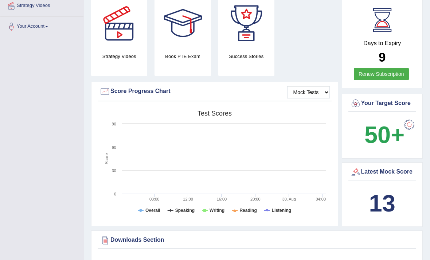
scroll to position [0, 0]
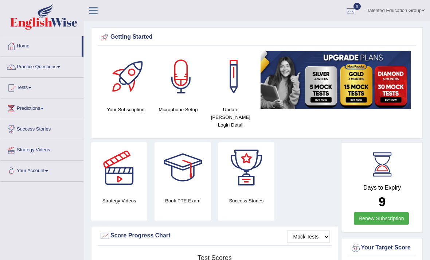
click at [35, 84] on link "Tests" at bounding box center [41, 87] width 83 height 18
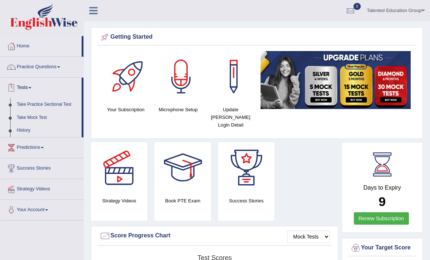
click at [46, 102] on div at bounding box center [215, 130] width 430 height 260
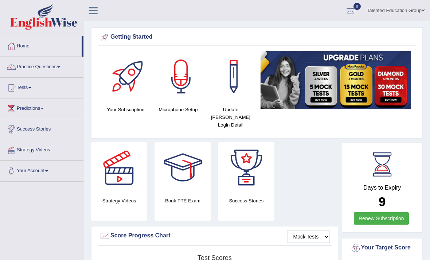
click at [33, 87] on link "Tests" at bounding box center [41, 87] width 83 height 18
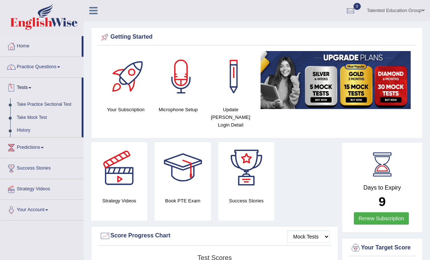
click at [54, 105] on div at bounding box center [215, 130] width 430 height 260
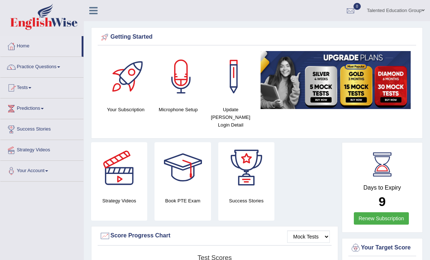
click at [31, 84] on link "Tests" at bounding box center [41, 87] width 83 height 18
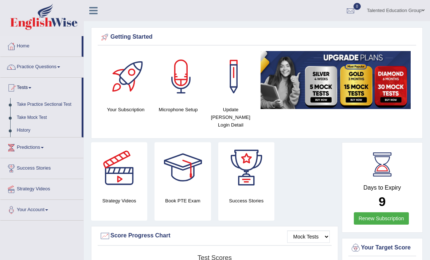
click at [22, 100] on div at bounding box center [215, 130] width 430 height 260
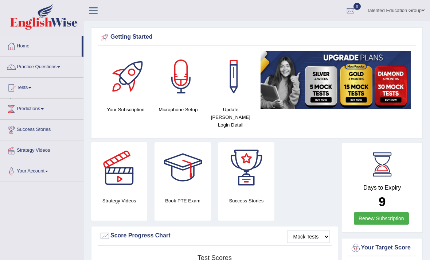
click at [38, 102] on link "Predictions" at bounding box center [41, 108] width 83 height 18
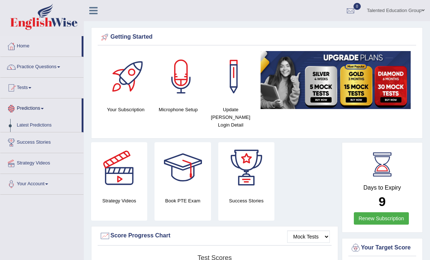
click at [30, 92] on div at bounding box center [215, 130] width 430 height 260
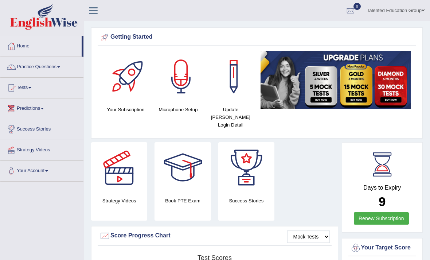
click at [21, 89] on link "Tests" at bounding box center [41, 87] width 83 height 18
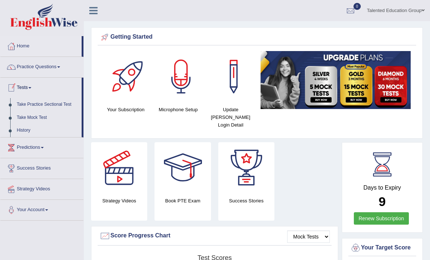
click at [67, 103] on div at bounding box center [215, 130] width 430 height 260
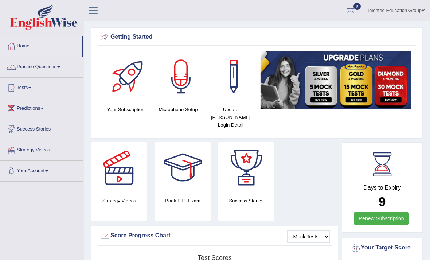
click at [26, 87] on link "Tests" at bounding box center [41, 87] width 83 height 18
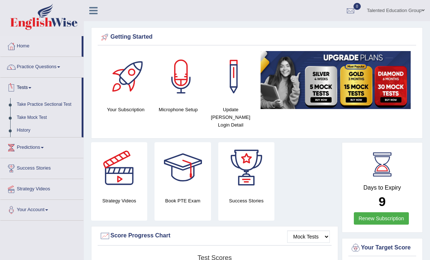
click at [26, 110] on div at bounding box center [215, 130] width 430 height 260
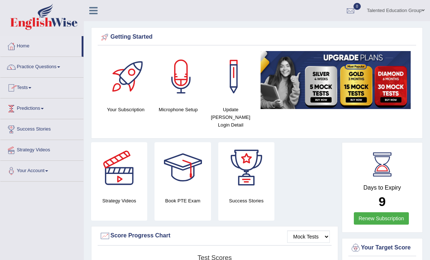
click at [22, 106] on link "Predictions" at bounding box center [41, 107] width 83 height 18
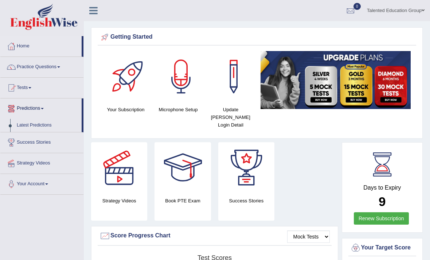
click at [29, 91] on div at bounding box center [215, 130] width 430 height 260
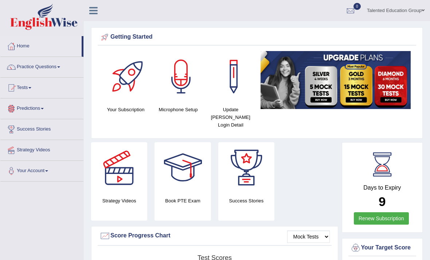
click at [26, 86] on link "Tests" at bounding box center [41, 87] width 83 height 18
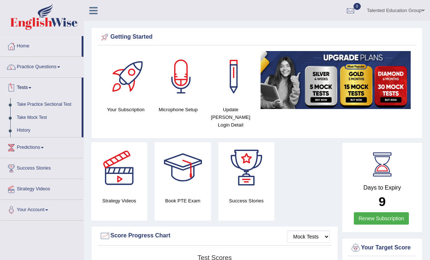
click at [31, 105] on div at bounding box center [215, 130] width 430 height 260
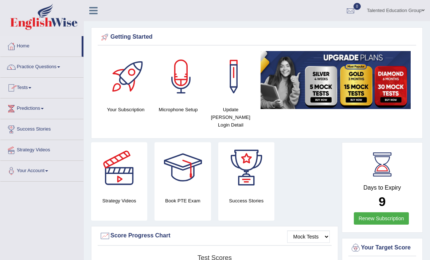
click at [23, 74] on link "Practice Questions" at bounding box center [41, 66] width 83 height 18
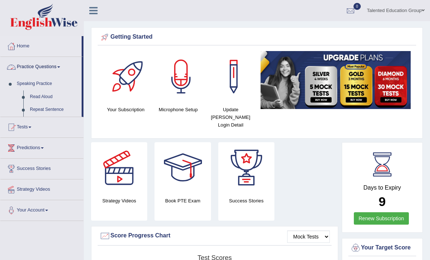
click at [29, 87] on div at bounding box center [215, 130] width 430 height 260
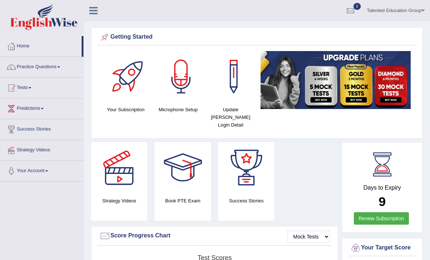
click at [30, 87] on link "Tests" at bounding box center [41, 87] width 83 height 18
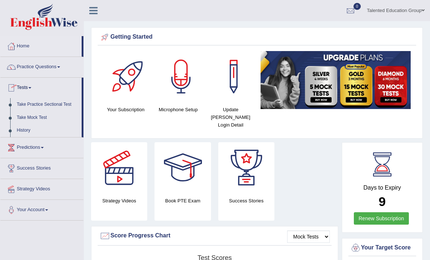
click at [27, 116] on div at bounding box center [215, 130] width 430 height 260
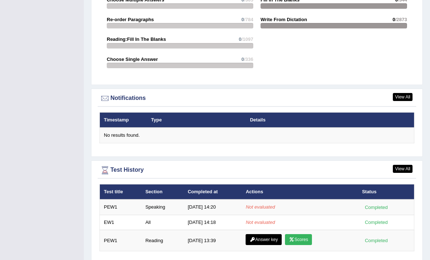
scroll to position [809, 0]
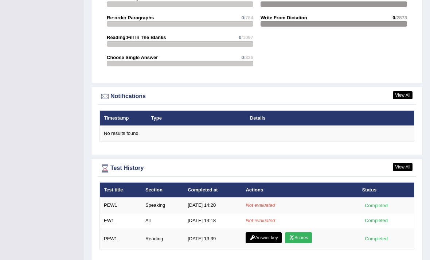
click at [412, 163] on link "View All" at bounding box center [403, 167] width 20 height 8
click at [401, 163] on link "View All" at bounding box center [403, 167] width 20 height 8
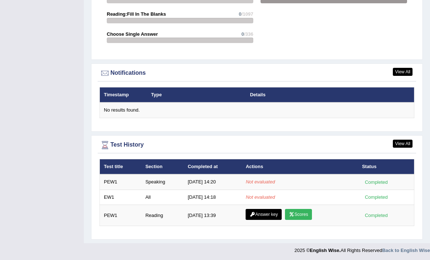
click at [401, 144] on link "View All" at bounding box center [403, 144] width 20 height 8
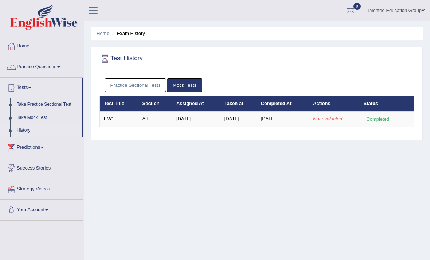
click at [189, 96] on th "Assigned At" at bounding box center [196, 103] width 48 height 15
click at [188, 81] on link "Mock Tests" at bounding box center [184, 84] width 35 height 13
click at [183, 83] on link "Mock Tests" at bounding box center [184, 84] width 35 height 13
click at [182, 88] on link "Mock Tests" at bounding box center [184, 84] width 35 height 13
click at [185, 82] on link "Mock Tests" at bounding box center [184, 84] width 35 height 13
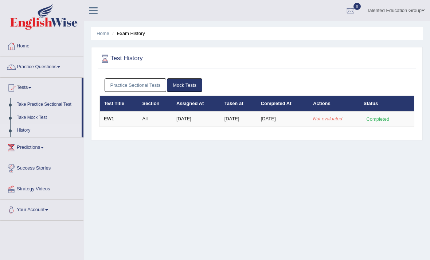
click at [152, 82] on link "Practice Sectional Tests" at bounding box center [136, 84] width 62 height 13
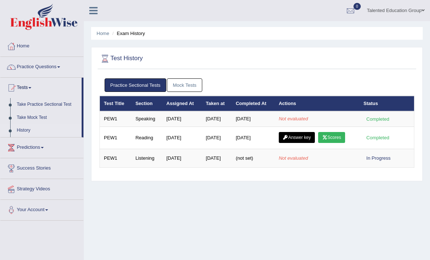
click at [189, 87] on link "Mock Tests" at bounding box center [184, 84] width 35 height 13
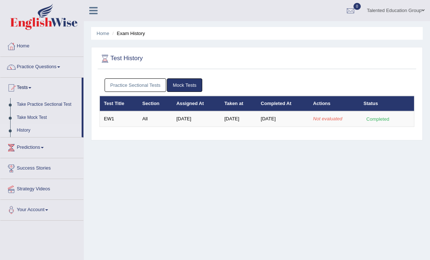
click at [145, 88] on link "Practice Sectional Tests" at bounding box center [136, 84] width 62 height 13
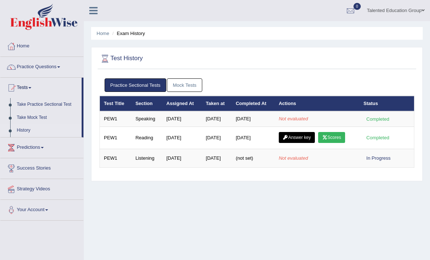
click at [25, 103] on link "Take Practice Sectional Test" at bounding box center [47, 104] width 68 height 13
click at [25, 105] on link "Take Practice Sectional Test" at bounding box center [47, 104] width 68 height 13
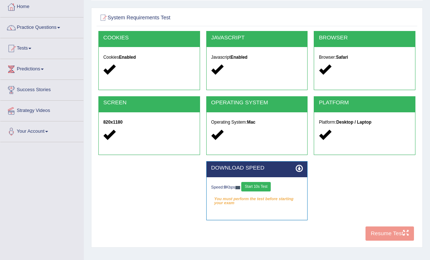
scroll to position [48, 0]
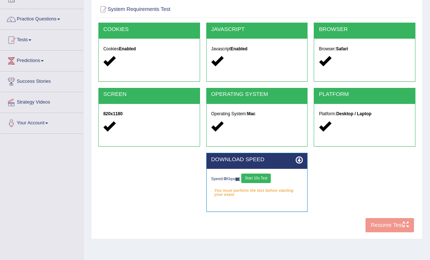
click at [295, 163] on icon at bounding box center [298, 159] width 7 height 7
click at [241, 183] on button "Start 10s Test" at bounding box center [256, 177] width 30 height 9
click at [246, 178] on button "Start 10s Test" at bounding box center [261, 177] width 30 height 9
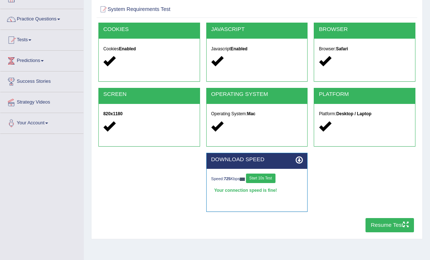
click at [394, 224] on button "Resume Test" at bounding box center [389, 225] width 48 height 14
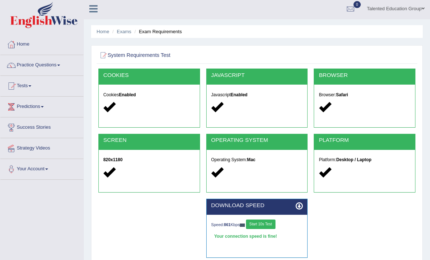
scroll to position [0, 0]
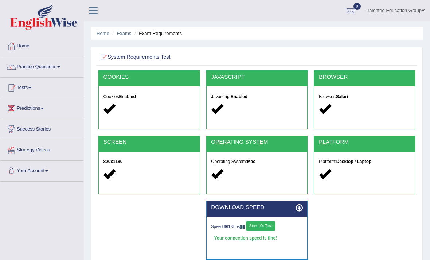
click at [29, 87] on link "Tests" at bounding box center [41, 87] width 83 height 18
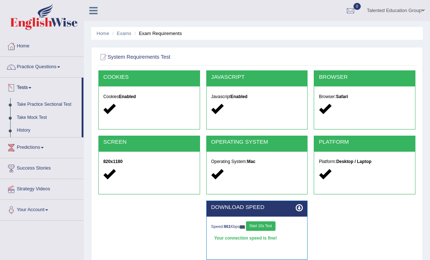
click at [51, 109] on div at bounding box center [215, 130] width 430 height 260
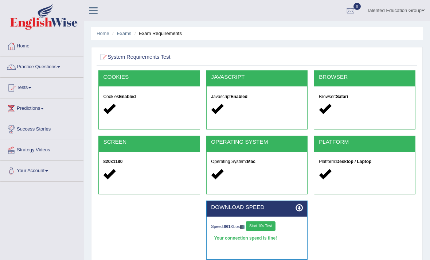
click at [27, 85] on link "Tests" at bounding box center [41, 87] width 83 height 18
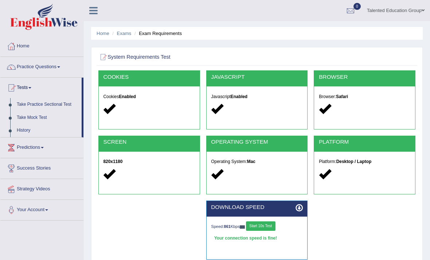
click at [52, 106] on div at bounding box center [215, 130] width 430 height 260
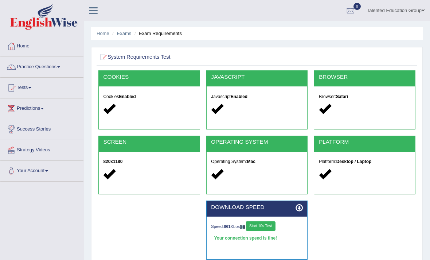
click at [54, 60] on link "Practice Questions" at bounding box center [41, 66] width 83 height 18
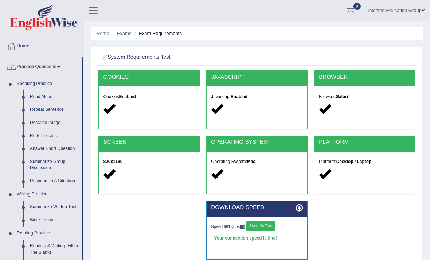
click at [51, 95] on div at bounding box center [215, 130] width 430 height 260
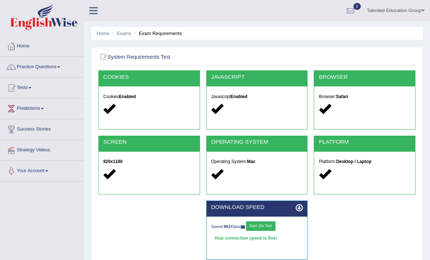
click at [45, 78] on link "Tests" at bounding box center [41, 87] width 83 height 18
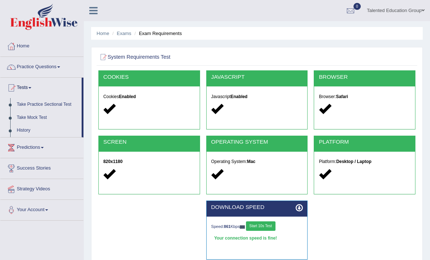
click at [60, 102] on div at bounding box center [215, 130] width 430 height 260
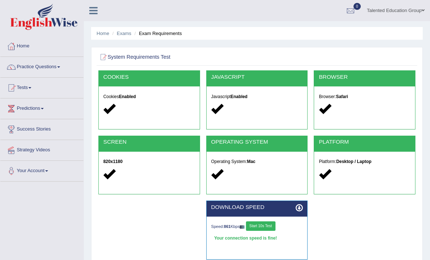
click at [67, 68] on link "Practice Questions" at bounding box center [41, 66] width 83 height 18
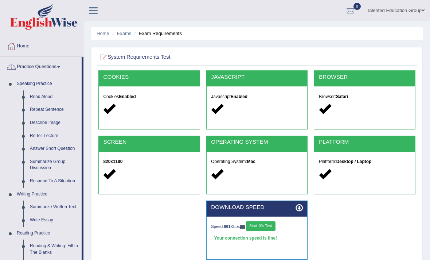
click at [56, 67] on div at bounding box center [215, 130] width 430 height 260
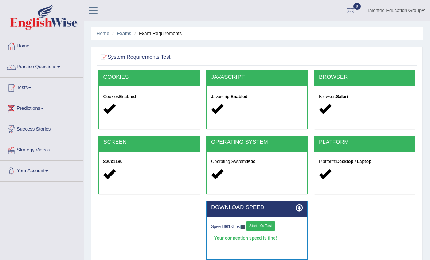
click at [34, 89] on link "Tests" at bounding box center [41, 87] width 83 height 18
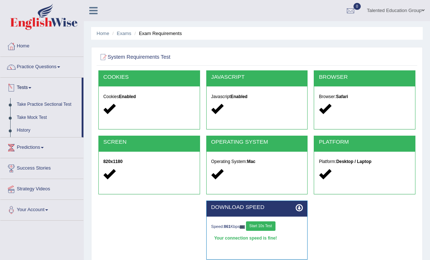
click at [34, 119] on div at bounding box center [215, 130] width 430 height 260
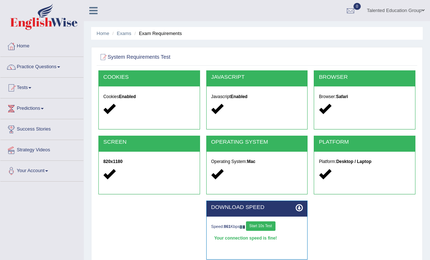
click at [38, 84] on link "Tests" at bounding box center [41, 87] width 83 height 18
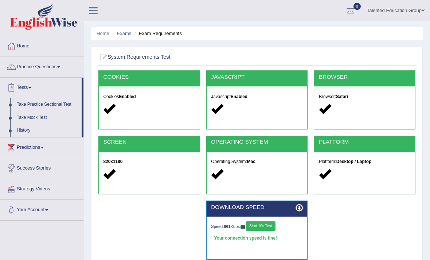
click at [41, 118] on div at bounding box center [215, 130] width 430 height 260
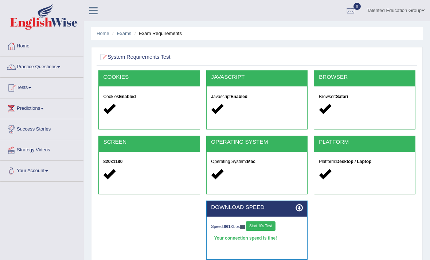
click at [27, 87] on link "Tests" at bounding box center [41, 87] width 83 height 18
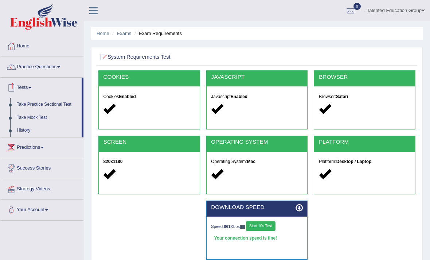
click at [45, 117] on div at bounding box center [215, 130] width 430 height 260
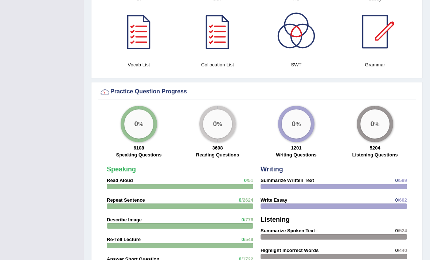
scroll to position [458, 0]
click at [136, 125] on big "0" at bounding box center [136, 124] width 4 height 8
click at [140, 128] on div "0 %" at bounding box center [138, 123] width 29 height 29
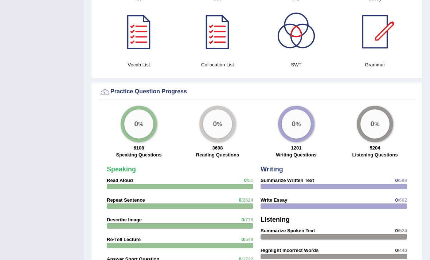
click at [141, 123] on div "0 %" at bounding box center [138, 123] width 29 height 29
click at [143, 119] on div "0 %" at bounding box center [138, 123] width 29 height 29
click at [117, 171] on strong "Speaking" at bounding box center [121, 168] width 29 height 7
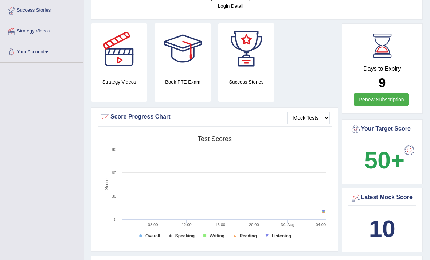
scroll to position [0, 0]
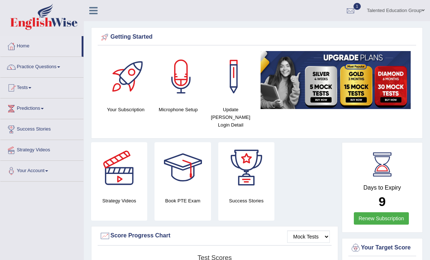
click at [50, 70] on link "Practice Questions" at bounding box center [41, 66] width 83 height 18
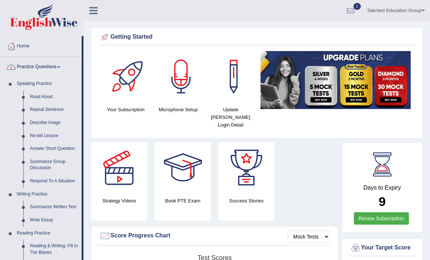
click at [43, 85] on div at bounding box center [215, 130] width 430 height 260
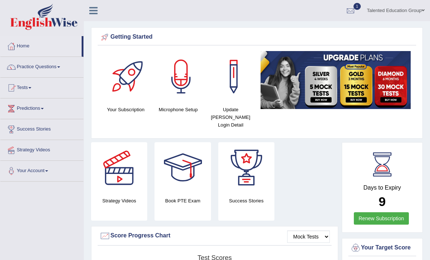
click at [54, 69] on link "Practice Questions" at bounding box center [41, 66] width 83 height 18
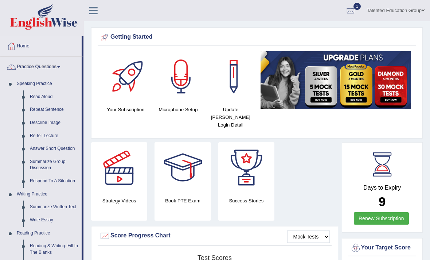
click at [41, 81] on div at bounding box center [215, 130] width 430 height 260
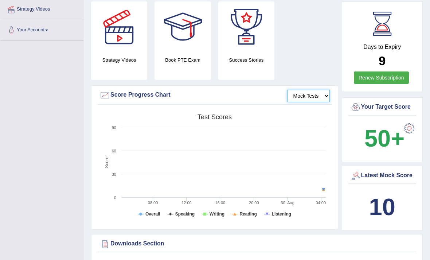
click at [314, 90] on select "Mock Tests" at bounding box center [308, 96] width 43 height 12
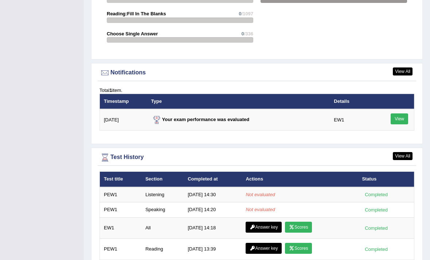
scroll to position [843, 0]
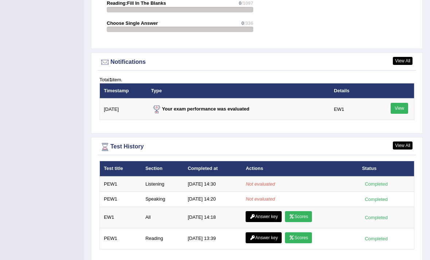
click at [402, 105] on link "View" at bounding box center [399, 108] width 17 height 11
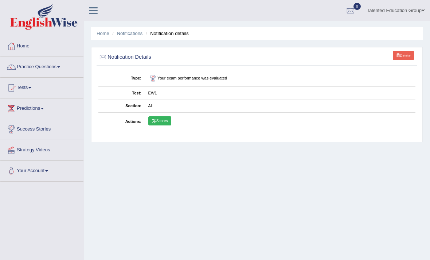
click at [95, 7] on icon at bounding box center [93, 10] width 8 height 9
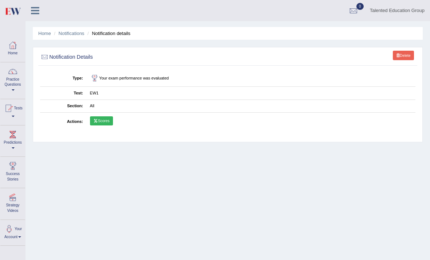
click at [38, 8] on icon at bounding box center [35, 10] width 8 height 9
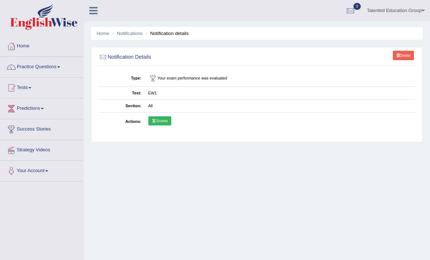
click at [61, 68] on link "Practice Questions" at bounding box center [41, 66] width 83 height 18
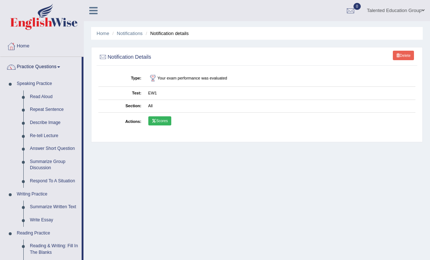
click at [55, 67] on div at bounding box center [215, 130] width 430 height 260
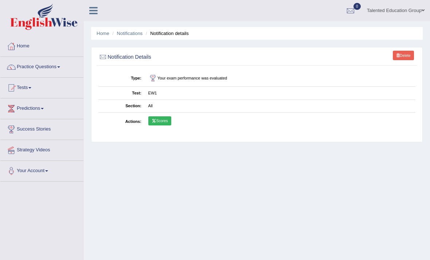
click at [90, 9] on icon at bounding box center [93, 10] width 8 height 9
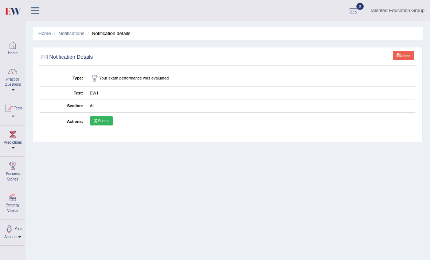
click at [108, 125] on link "Scores" at bounding box center [101, 120] width 23 height 9
click at [402, 58] on link "Delete" at bounding box center [403, 55] width 21 height 9
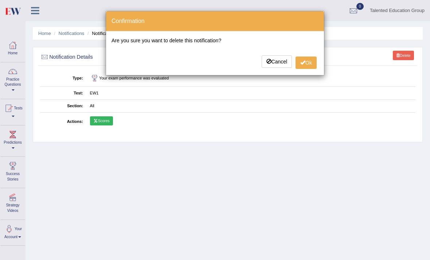
click at [306, 62] on button "Ok" at bounding box center [305, 62] width 21 height 12
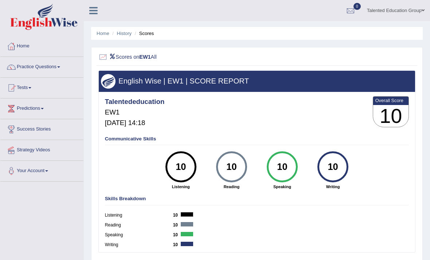
click at [166, 55] on h2 "Scores on EW1 All" at bounding box center [196, 56] width 197 height 9
click at [34, 86] on link "Tests" at bounding box center [41, 87] width 83 height 18
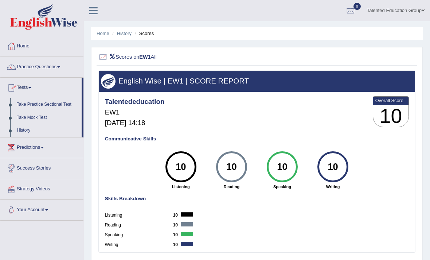
click at [52, 106] on div at bounding box center [215, 130] width 430 height 260
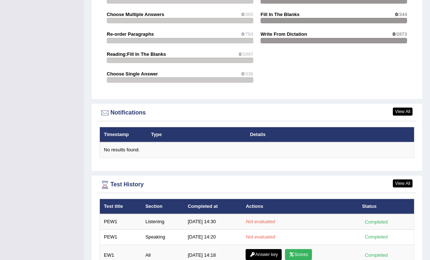
scroll to position [856, 0]
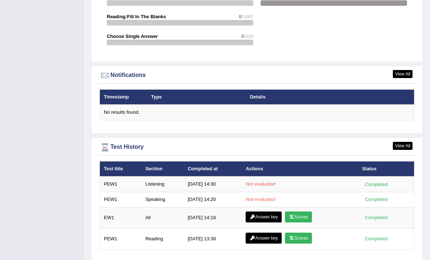
click at [388, 214] on div "Completed" at bounding box center [376, 218] width 28 height 8
click at [384, 219] on div "Completed" at bounding box center [376, 218] width 28 height 8
click at [386, 196] on div "Completed" at bounding box center [376, 199] width 28 height 8
click at [381, 181] on div "Completed" at bounding box center [376, 184] width 28 height 8
click at [387, 216] on div "Completed" at bounding box center [376, 218] width 28 height 8
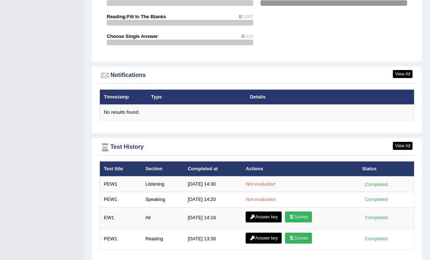
click at [379, 235] on div "Completed" at bounding box center [376, 239] width 28 height 8
click at [383, 200] on div "Completed" at bounding box center [376, 199] width 28 height 8
click at [381, 183] on div "Completed" at bounding box center [376, 184] width 28 height 8
click at [379, 207] on td "Completed" at bounding box center [386, 217] width 56 height 21
click at [382, 197] on div "Completed" at bounding box center [376, 199] width 28 height 8
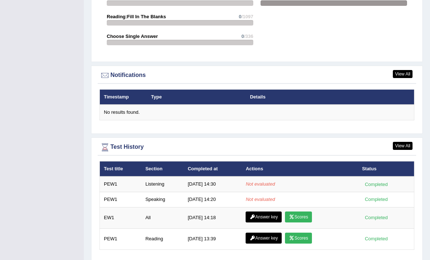
click at [403, 144] on link "View All" at bounding box center [403, 146] width 20 height 8
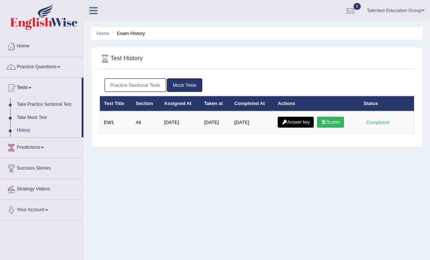
click at [188, 85] on link "Mock Tests" at bounding box center [184, 84] width 35 height 13
click at [136, 86] on link "Practice Sectional Tests" at bounding box center [136, 84] width 62 height 13
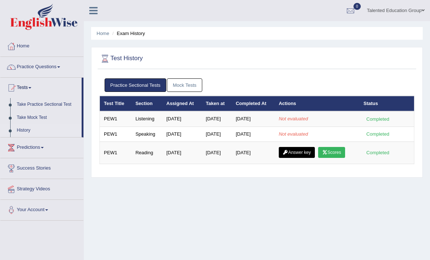
click at [302, 113] on td "Not evaluated" at bounding box center [317, 118] width 85 height 15
click at [230, 119] on td "[DATE]" at bounding box center [217, 118] width 30 height 15
click at [257, 120] on td "Aug 30, 2025" at bounding box center [253, 118] width 43 height 15
click at [258, 118] on td "Aug 30, 2025" at bounding box center [253, 118] width 43 height 15
click at [57, 104] on link "Take Practice Sectional Test" at bounding box center [47, 104] width 68 height 13
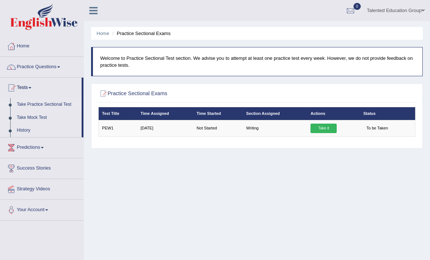
click at [73, 111] on link "Take Mock Test" at bounding box center [47, 117] width 68 height 13
click at [73, 105] on link "Take Practice Sectional Test" at bounding box center [47, 104] width 68 height 13
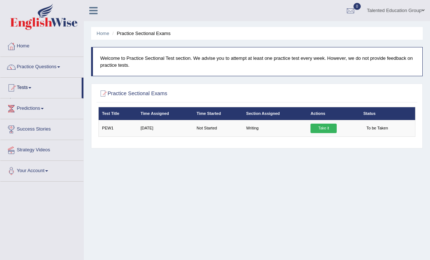
click at [64, 64] on link "Practice Questions" at bounding box center [41, 66] width 83 height 18
click at [60, 64] on div at bounding box center [215, 130] width 430 height 260
click at [29, 85] on link "Tests" at bounding box center [41, 87] width 83 height 18
click at [30, 87] on div at bounding box center [215, 130] width 430 height 260
click at [30, 89] on link "Tests" at bounding box center [41, 87] width 83 height 18
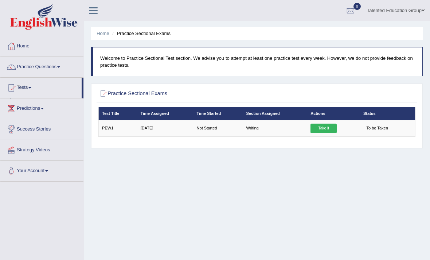
click at [30, 87] on div at bounding box center [215, 130] width 430 height 260
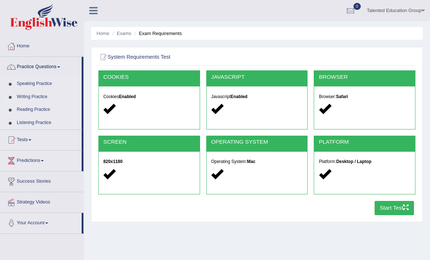
click at [393, 211] on button "Start Test" at bounding box center [395, 208] width 40 height 14
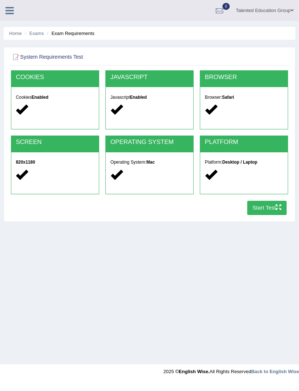
click at [264, 27] on div "Home Exams Exam Requirements System Requirements Test [GEOGRAPHIC_DATA] Cookies…" at bounding box center [149, 182] width 299 height 364
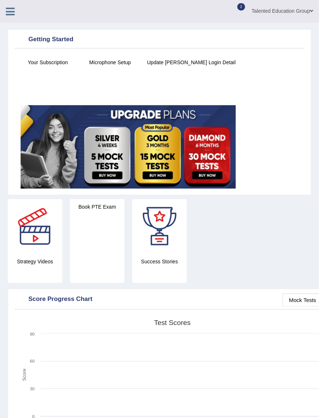
scroll to position [3, 0]
